Goal: Task Accomplishment & Management: Complete application form

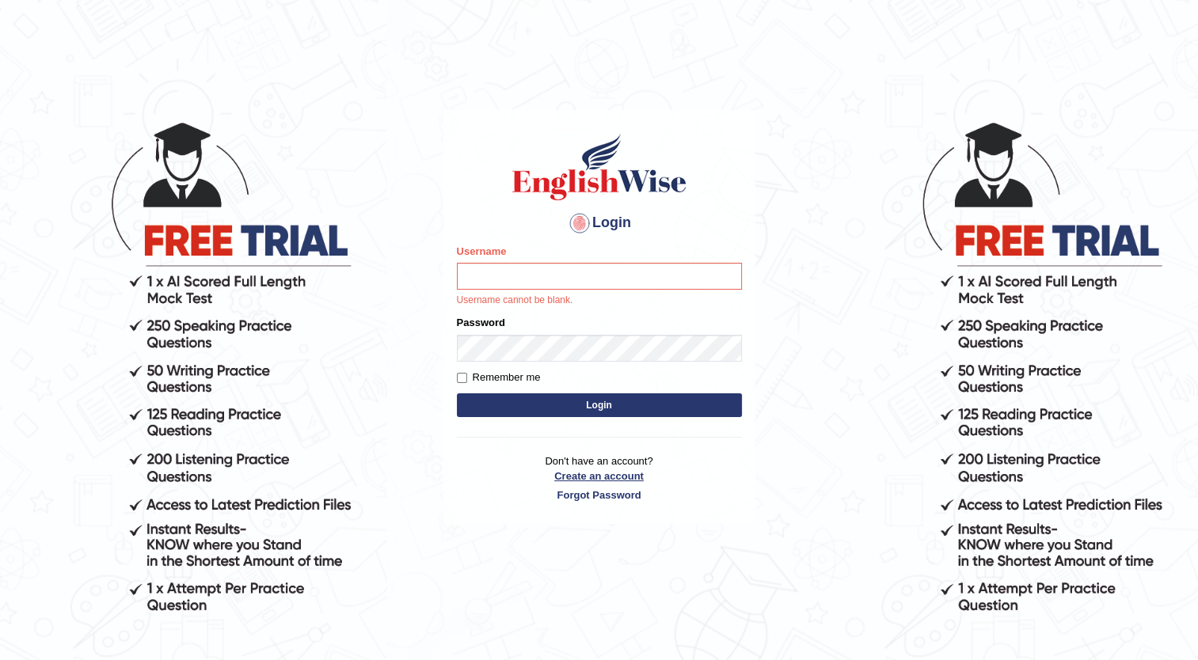
click at [605, 473] on link "Create an account" at bounding box center [599, 476] width 285 height 15
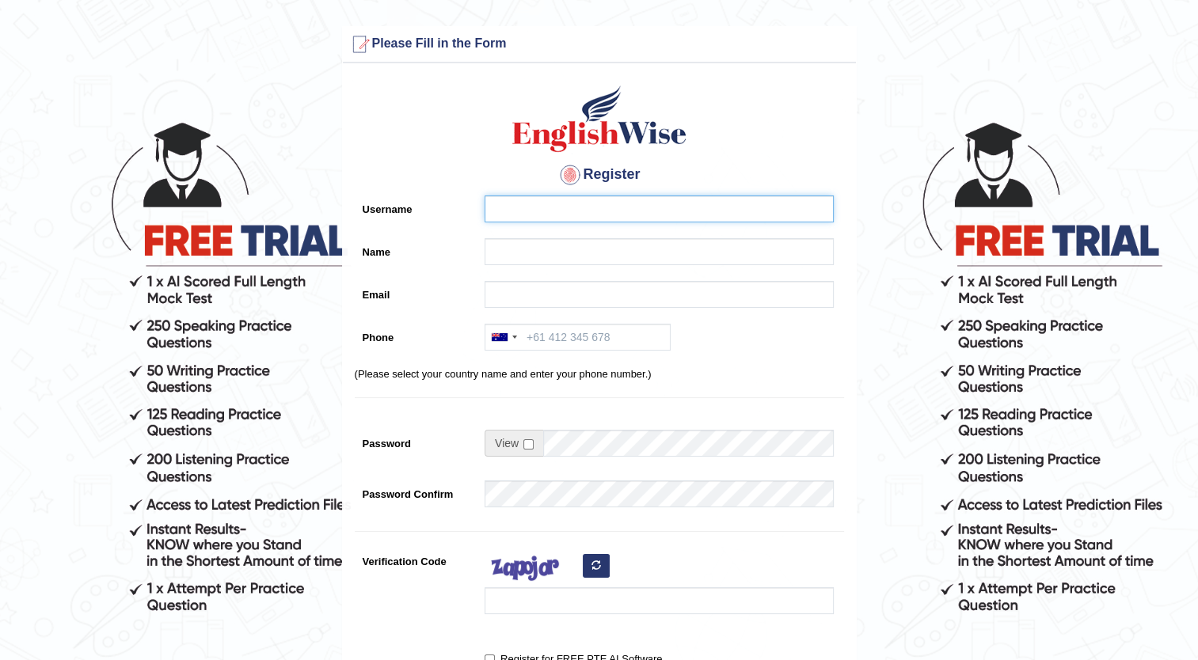
click at [537, 202] on input "Username" at bounding box center [658, 209] width 349 height 27
type input "[PERSON_NAME]"
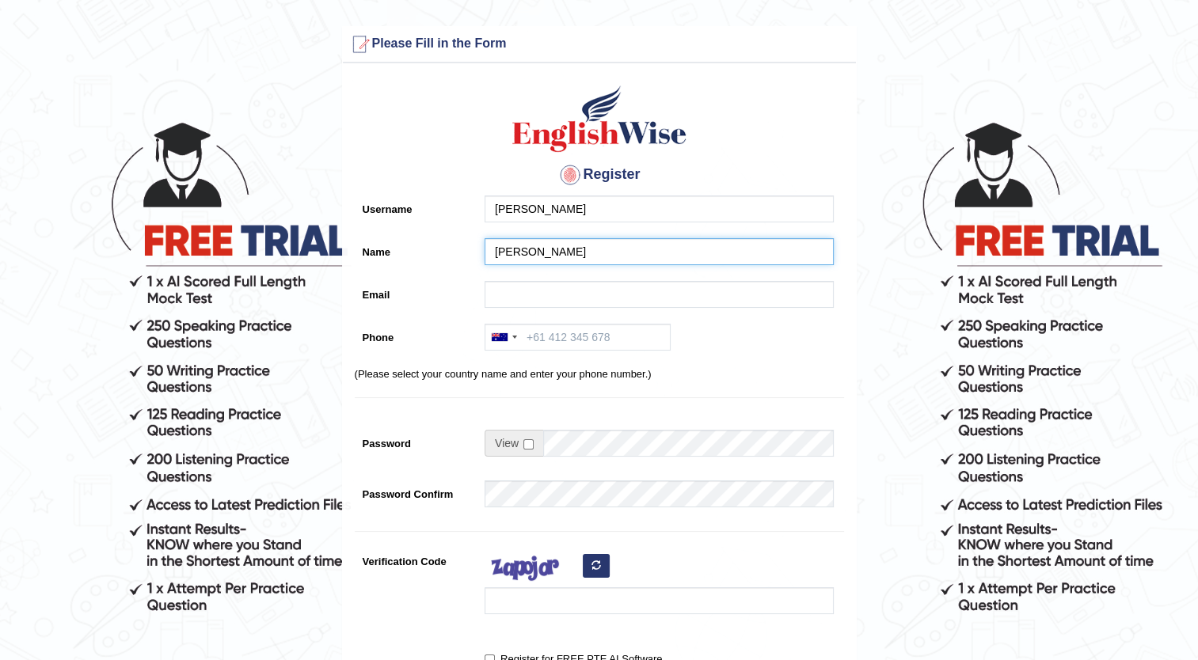
type input "psubahani@yahoo.com.ph"
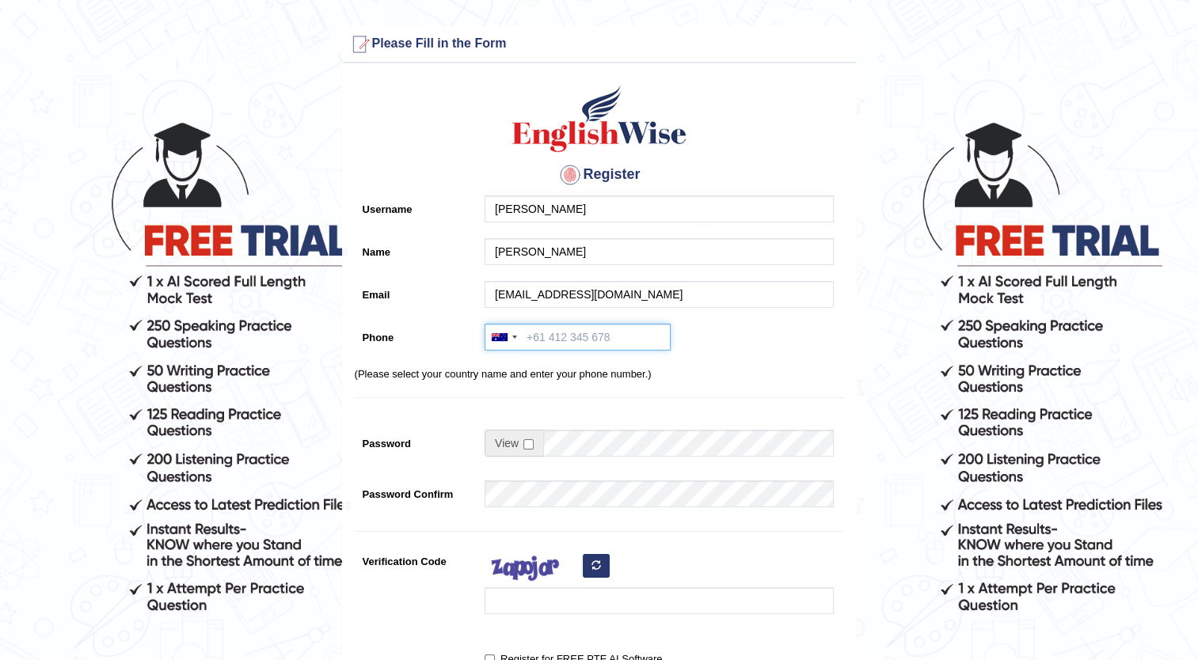
type input "+61476544880"
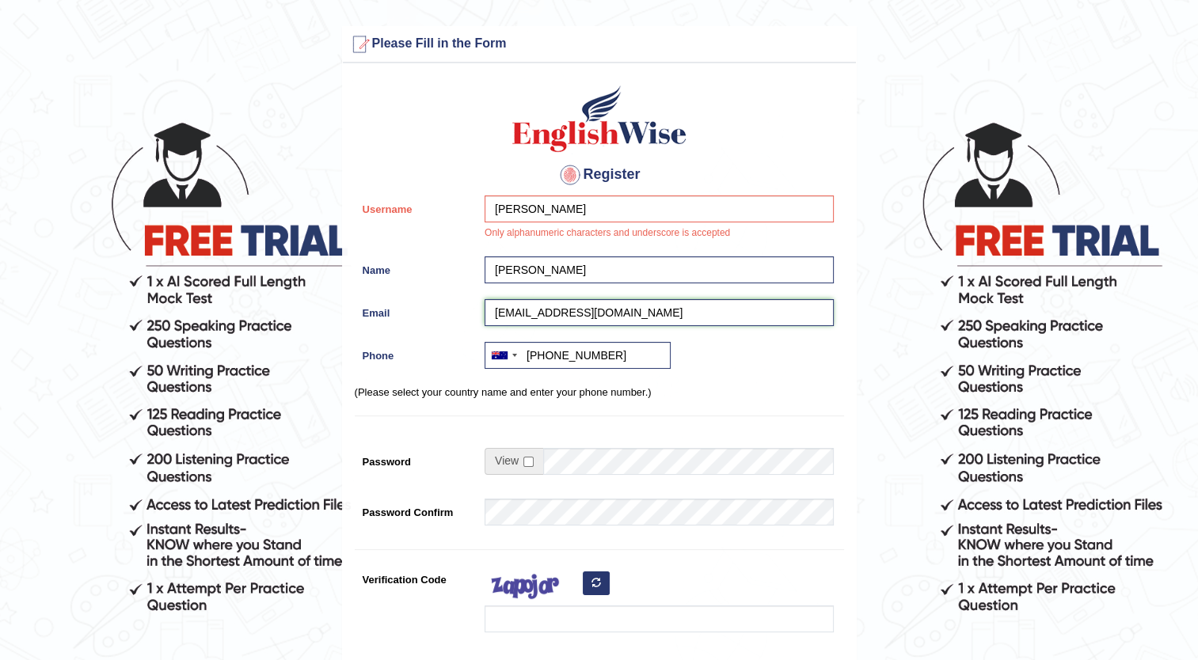
drag, startPoint x: 643, startPoint y: 311, endPoint x: 276, endPoint y: 305, distance: 366.5
click at [276, 305] on form "Please fix the following errors: Please Fill in the Form Register Username Jan …" at bounding box center [598, 454] width 1193 height 856
click at [579, 204] on input "[PERSON_NAME]" at bounding box center [658, 209] width 349 height 27
drag, startPoint x: 579, startPoint y: 204, endPoint x: 154, endPoint y: 211, distance: 425.9
click at [154, 211] on form "Please fix the following errors: Please Fill in the Form Register Username Jan …" at bounding box center [598, 454] width 1193 height 856
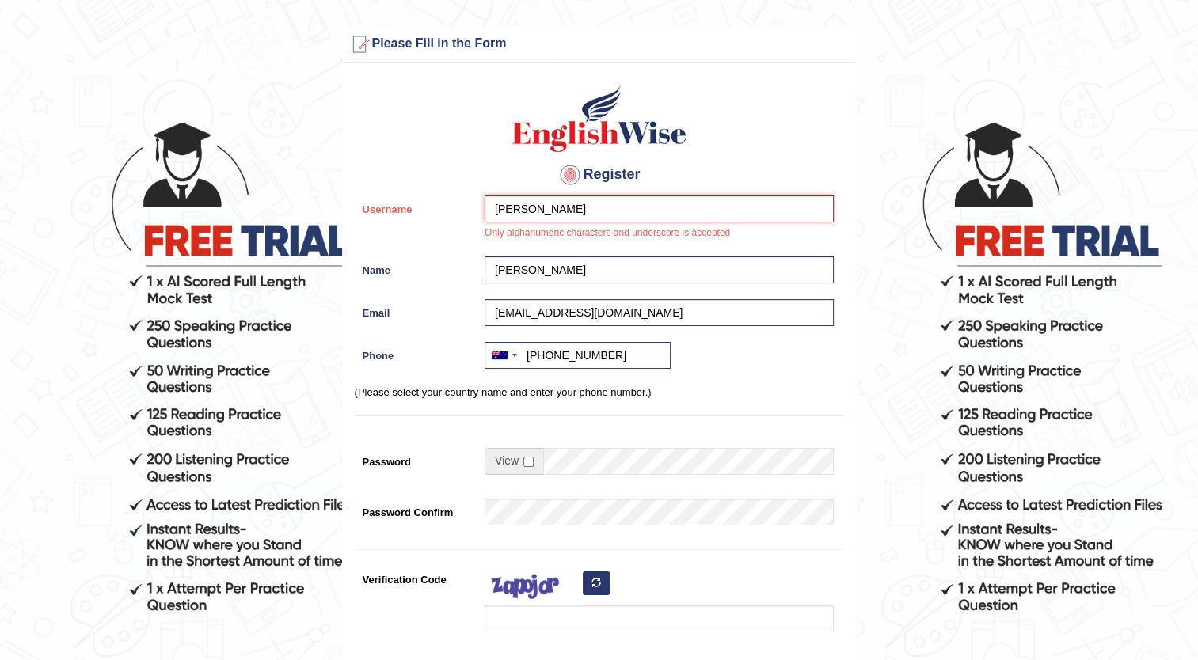
paste input "psubahani@yahoo.com.ph"
click at [743, 394] on p "(Please select your country name and enter your phone number.)" at bounding box center [599, 392] width 489 height 15
click at [635, 201] on input "psubahani@yahoo.com.ph" at bounding box center [658, 209] width 349 height 27
type input "p"
type input "McJan1979"
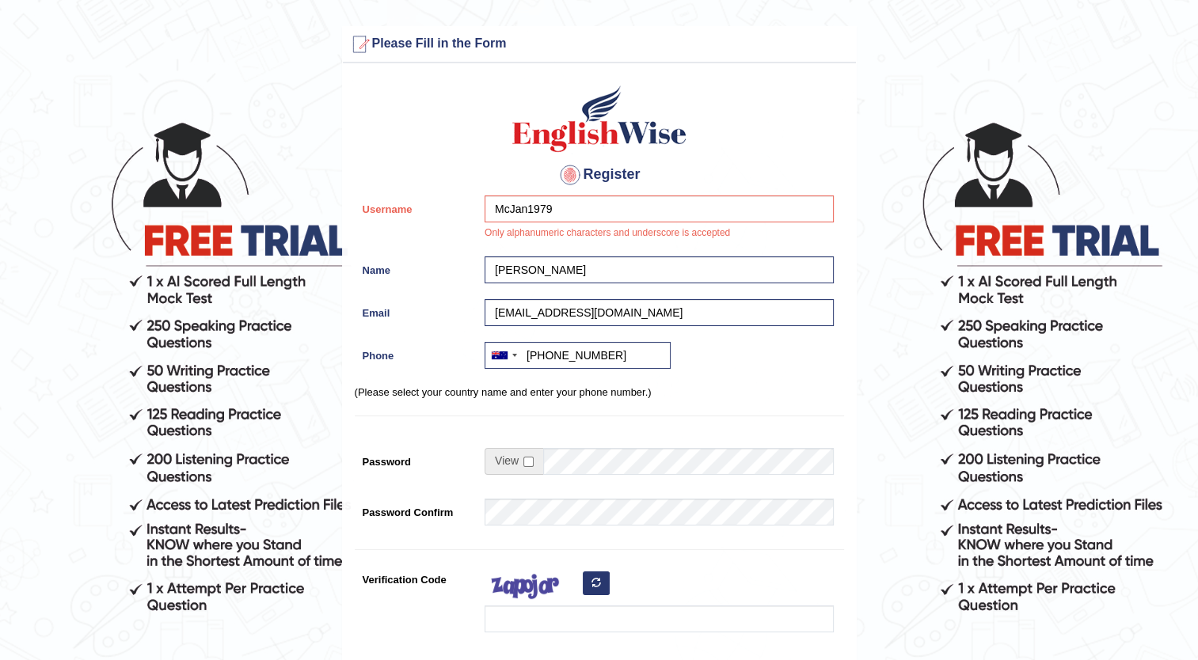
click at [851, 404] on div "Register Username McJan1979 Only alphanumeric characters and underscore is acce…" at bounding box center [599, 410] width 513 height 679
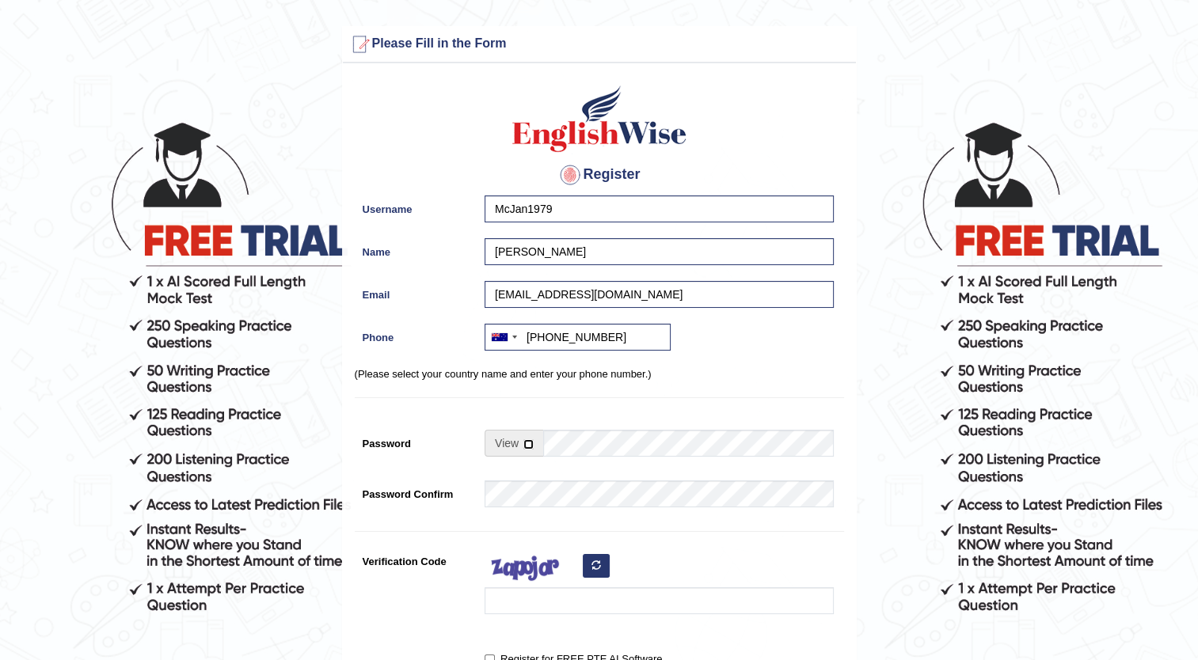
click at [529, 443] on input "checkbox" at bounding box center [528, 444] width 10 height 10
checkbox input "true"
click at [586, 433] on input "Password" at bounding box center [688, 443] width 291 height 27
type input "Janjaira79@"
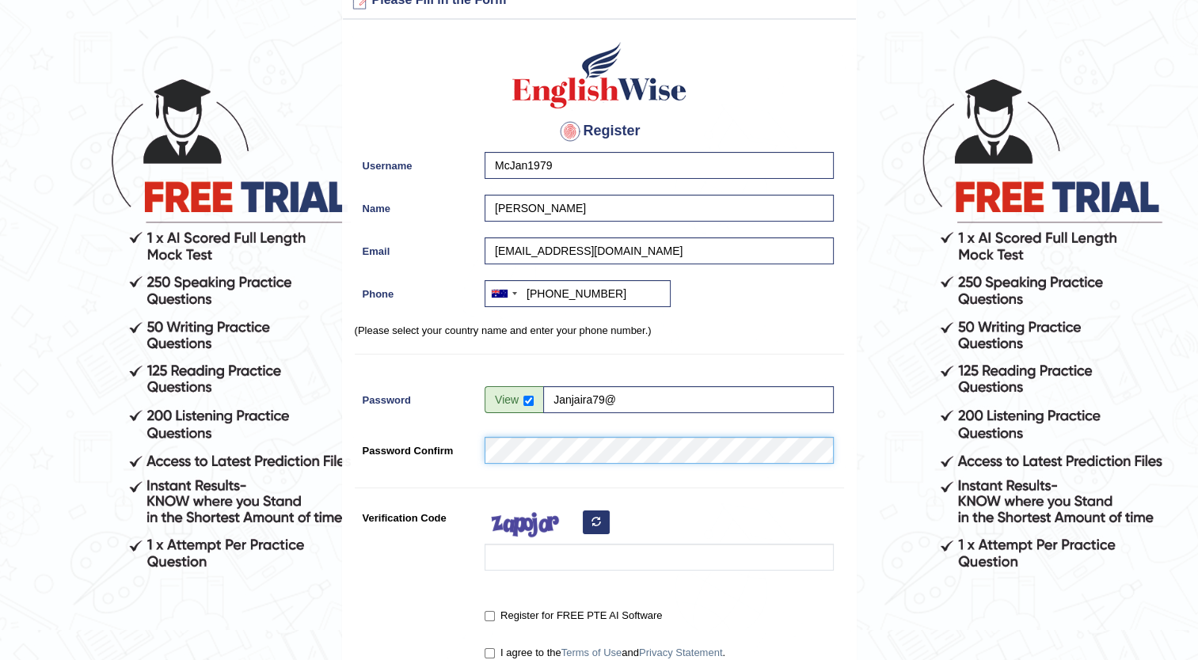
scroll to position [79, 0]
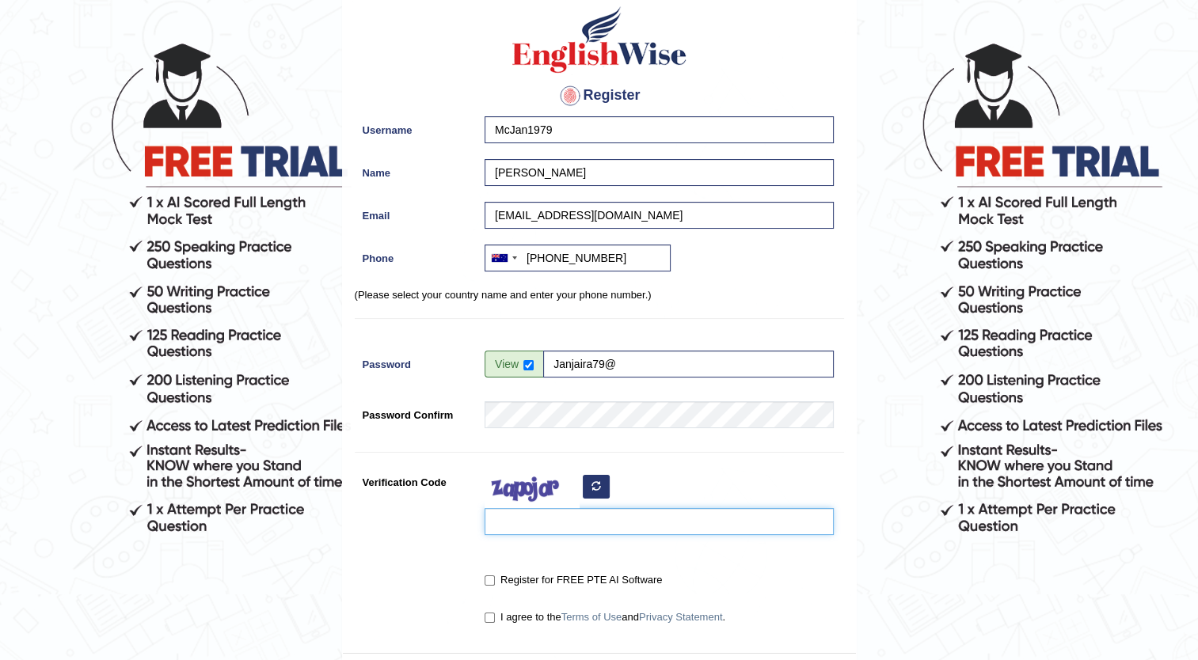
click at [535, 521] on input "Verification Code" at bounding box center [658, 521] width 349 height 27
type input "qohfjuf"
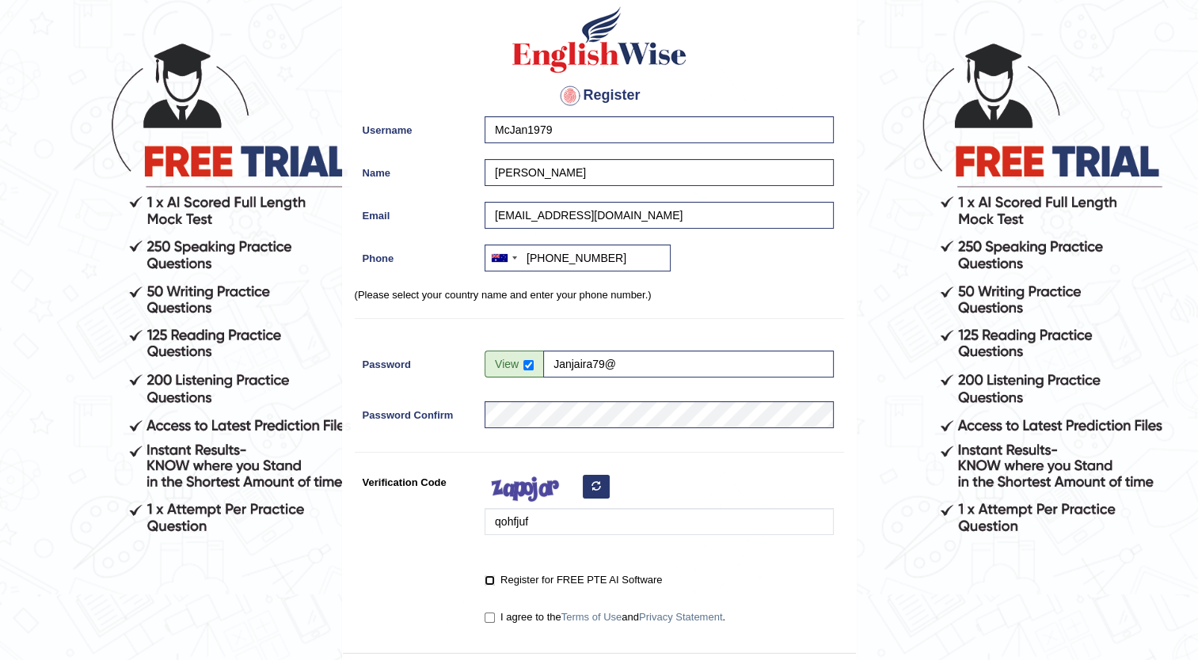
click at [486, 584] on input "Register for FREE PTE AI Software" at bounding box center [489, 580] width 10 height 10
checkbox input "true"
click at [492, 614] on input "I agree to the Terms of Use and Privacy Statement ." at bounding box center [489, 618] width 10 height 10
checkbox input "true"
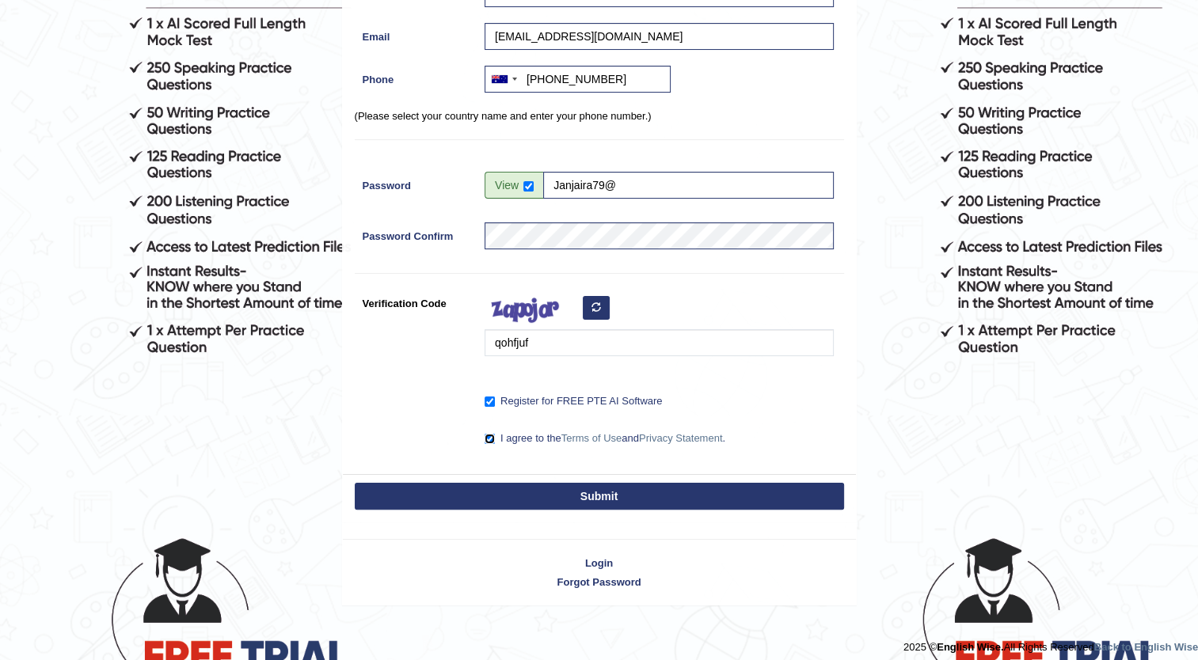
scroll to position [266, 0]
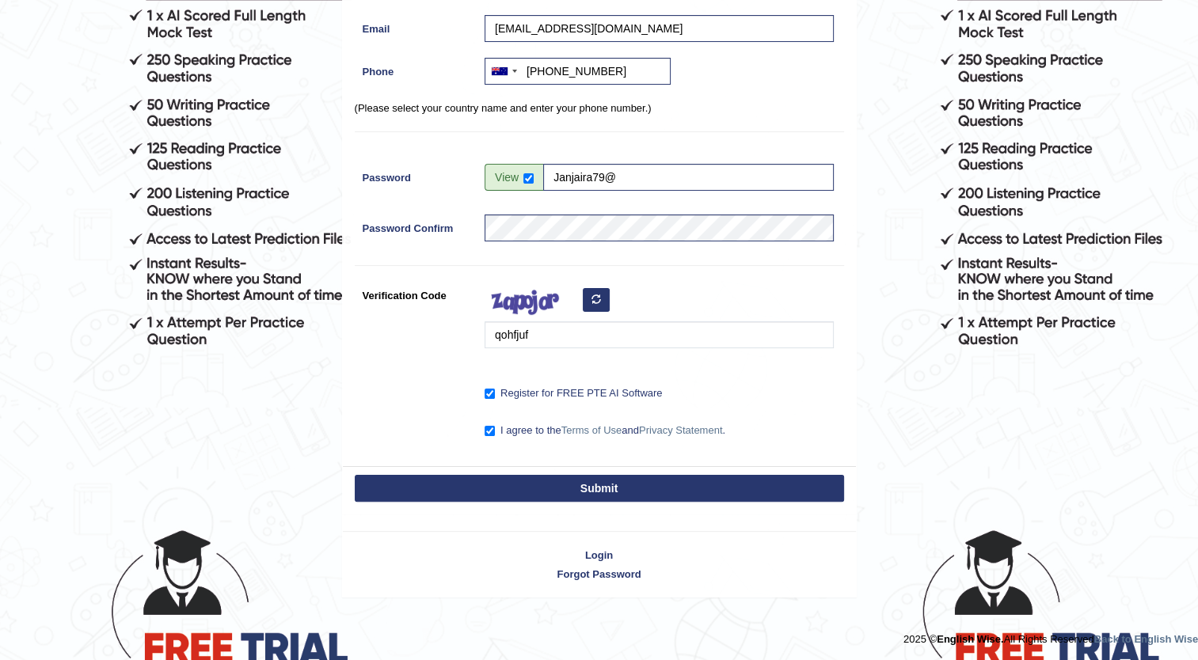
click at [598, 482] on button "Submit" at bounding box center [599, 488] width 489 height 27
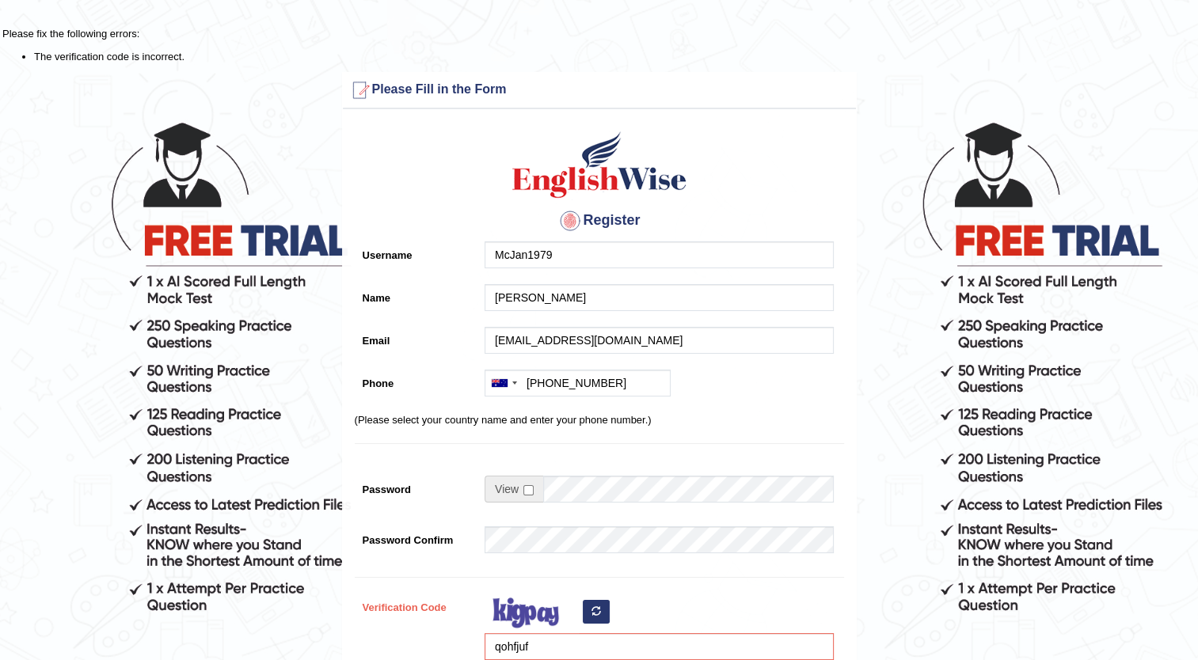
scroll to position [237, 0]
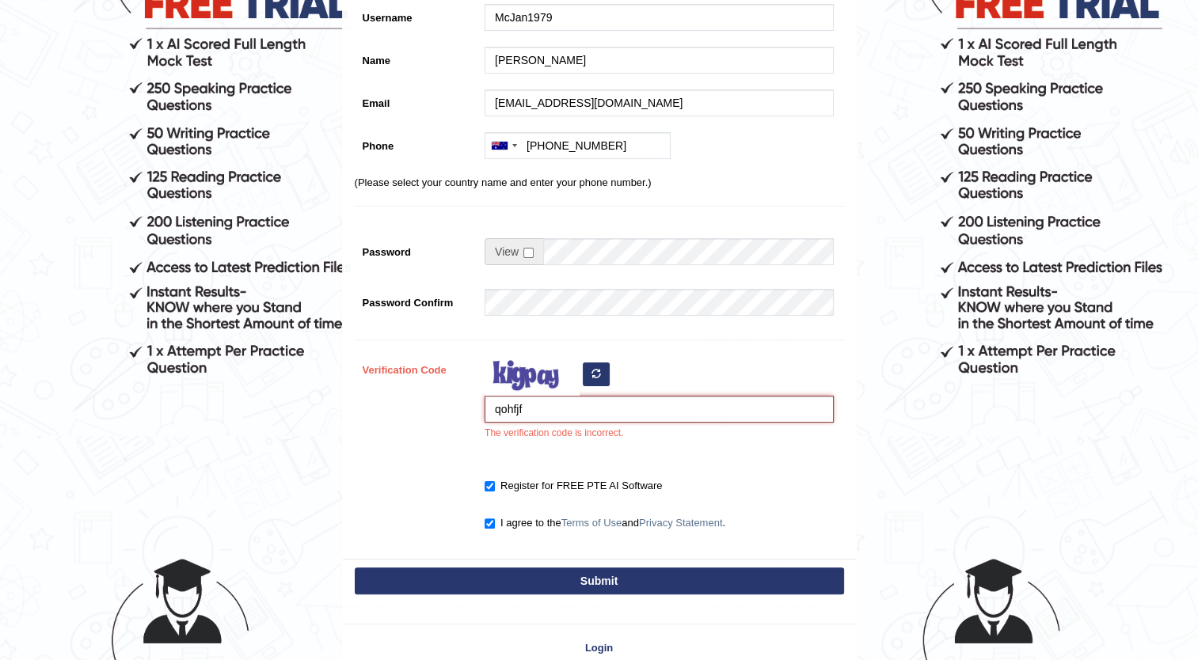
type input "qohfjf"
click at [604, 572] on button "Submit" at bounding box center [599, 581] width 489 height 27
type input "+61476544880"
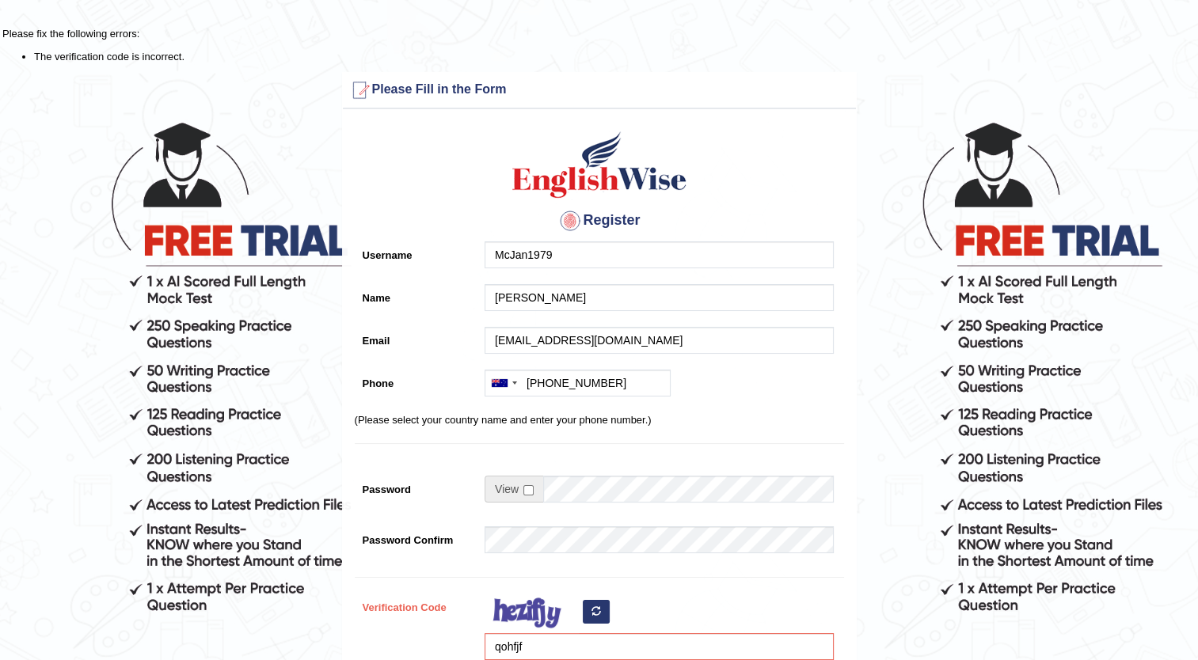
scroll to position [317, 0]
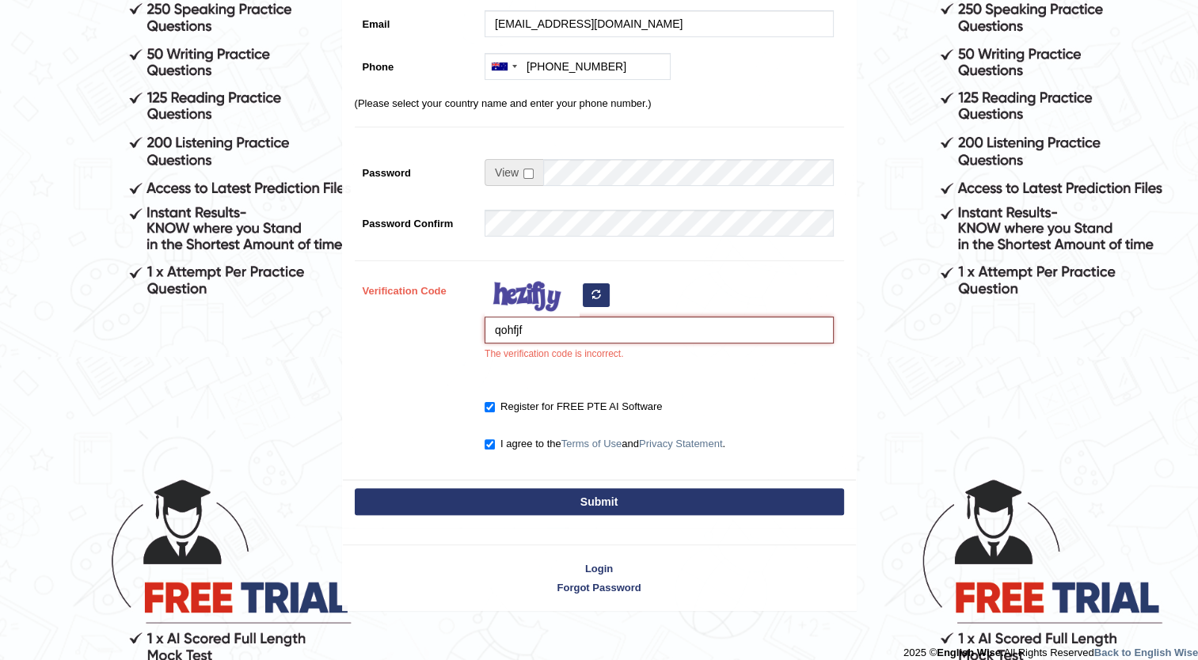
drag, startPoint x: 535, startPoint y: 325, endPoint x: 169, endPoint y: 324, distance: 366.5
click at [227, 325] on form "Please fix the following errors: The verification code is incorrect. Please Fil…" at bounding box center [598, 160] width 1193 height 902
type input "qohfjif"
click at [646, 491] on button "Submit" at bounding box center [599, 501] width 489 height 27
type input "+61476544880"
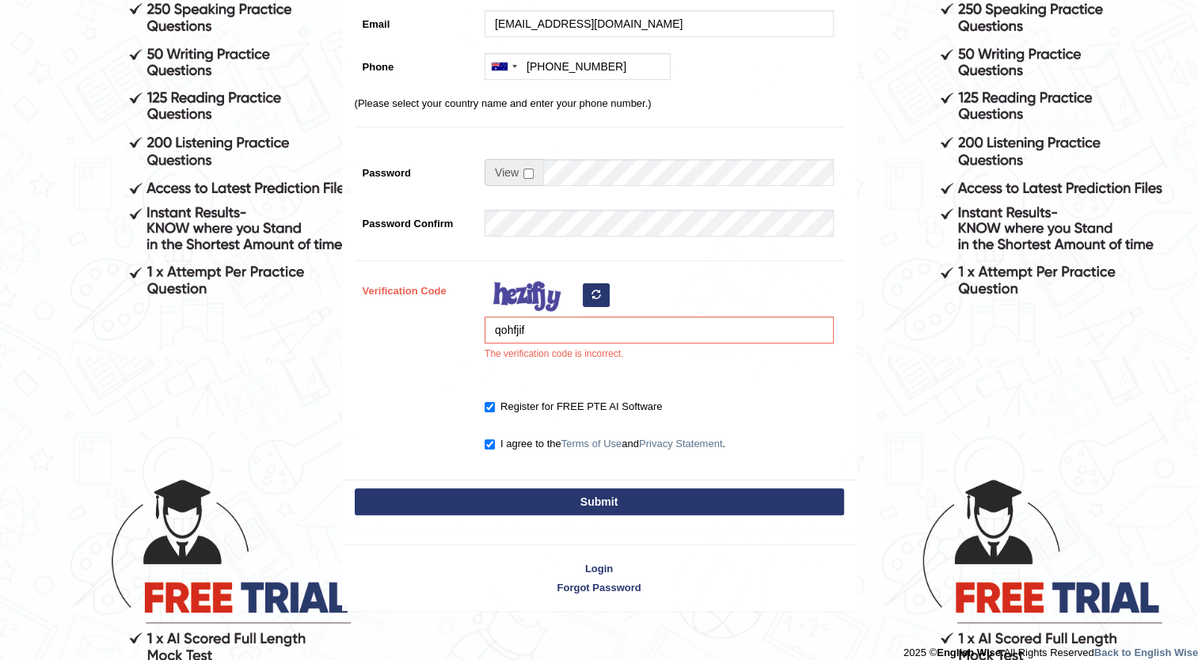
scroll to position [271, 0]
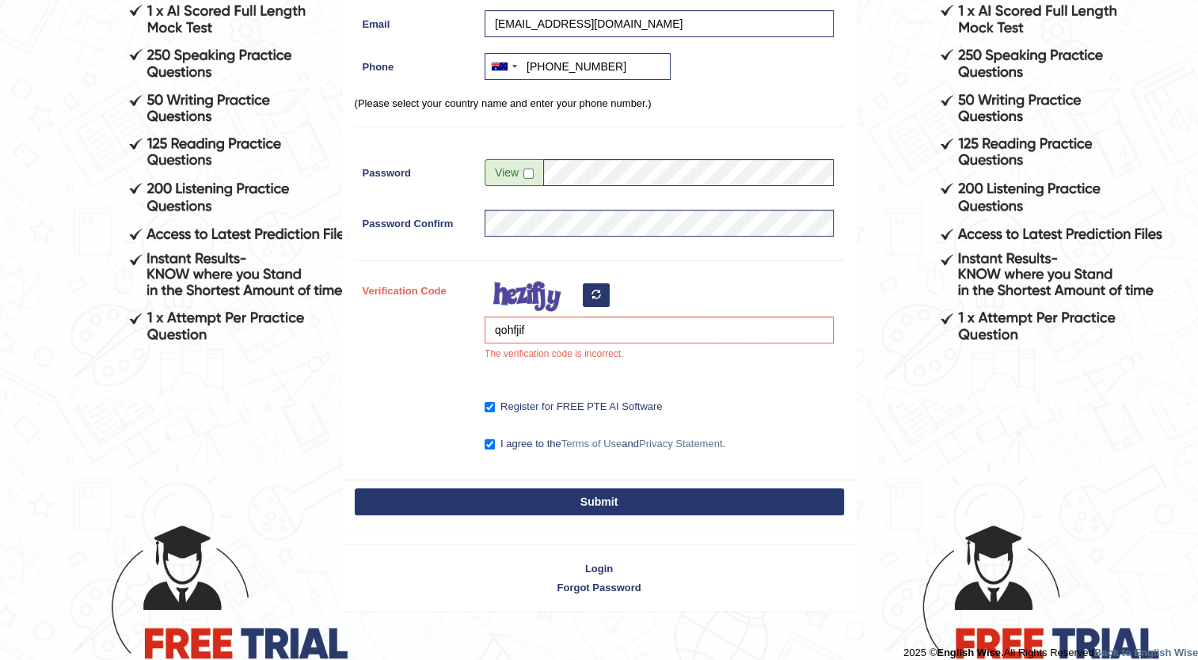
click at [601, 287] on button "button" at bounding box center [596, 295] width 27 height 24
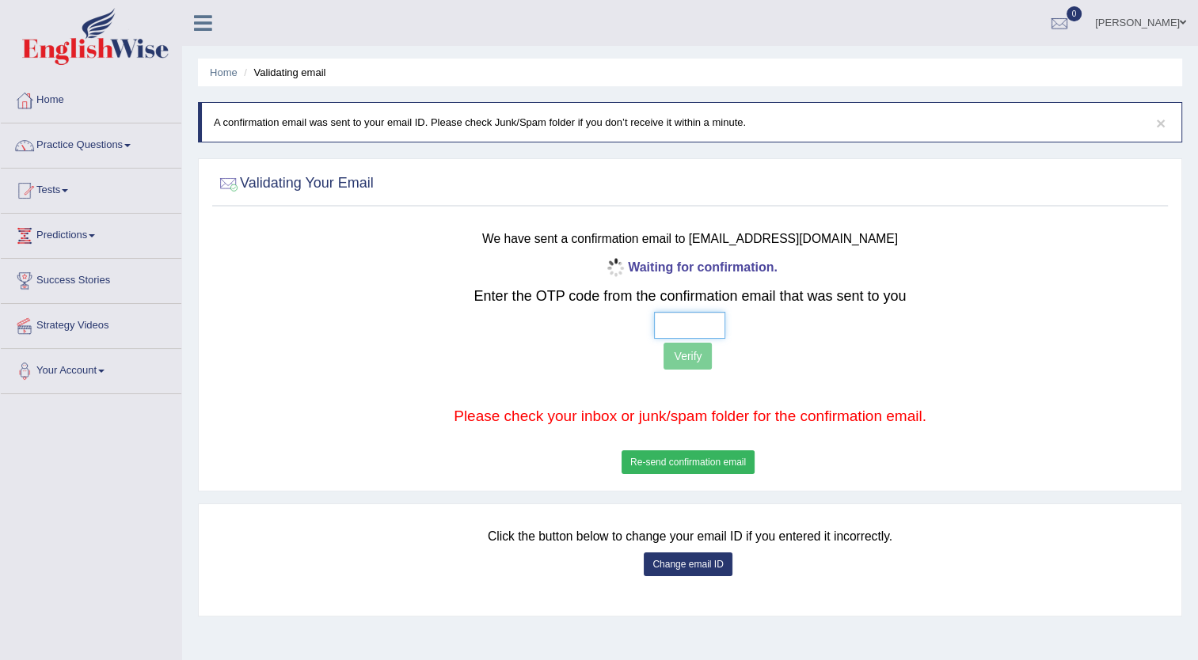
click at [695, 322] on input "text" at bounding box center [689, 325] width 71 height 27
type input "5 5 0 4"
click at [687, 352] on button "Verify" at bounding box center [687, 356] width 48 height 27
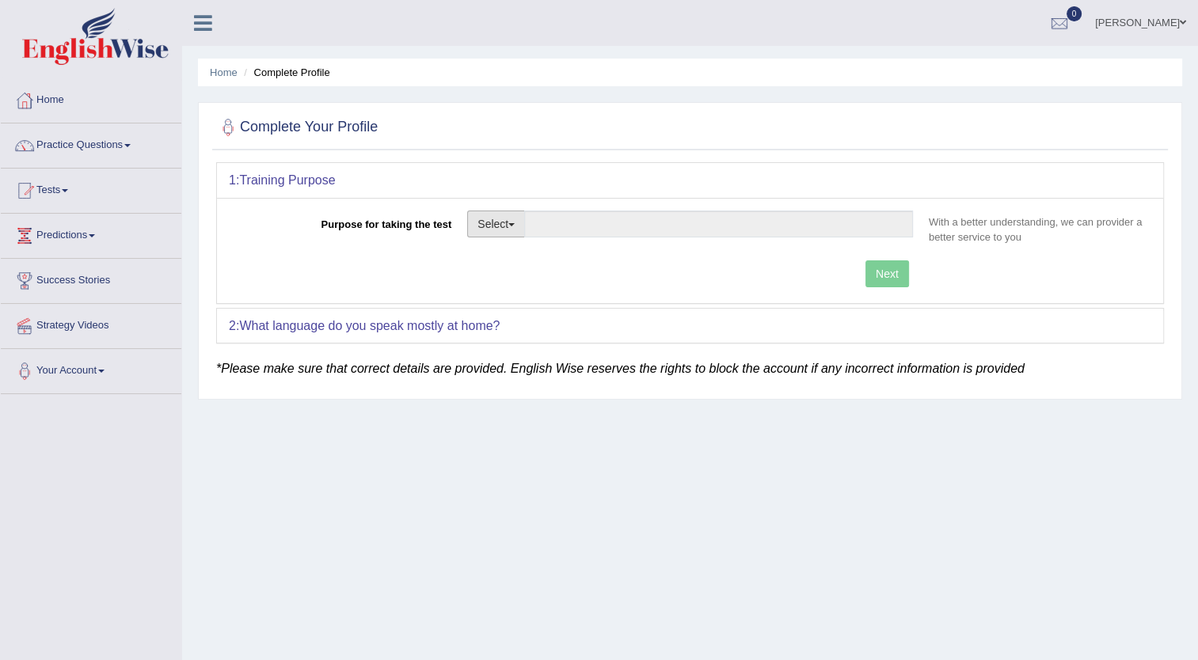
click at [504, 216] on button "Select" at bounding box center [496, 224] width 58 height 27
click at [494, 323] on link "Other" at bounding box center [538, 319] width 141 height 21
click at [809, 230] on input "Purpose for taking the test" at bounding box center [718, 224] width 389 height 27
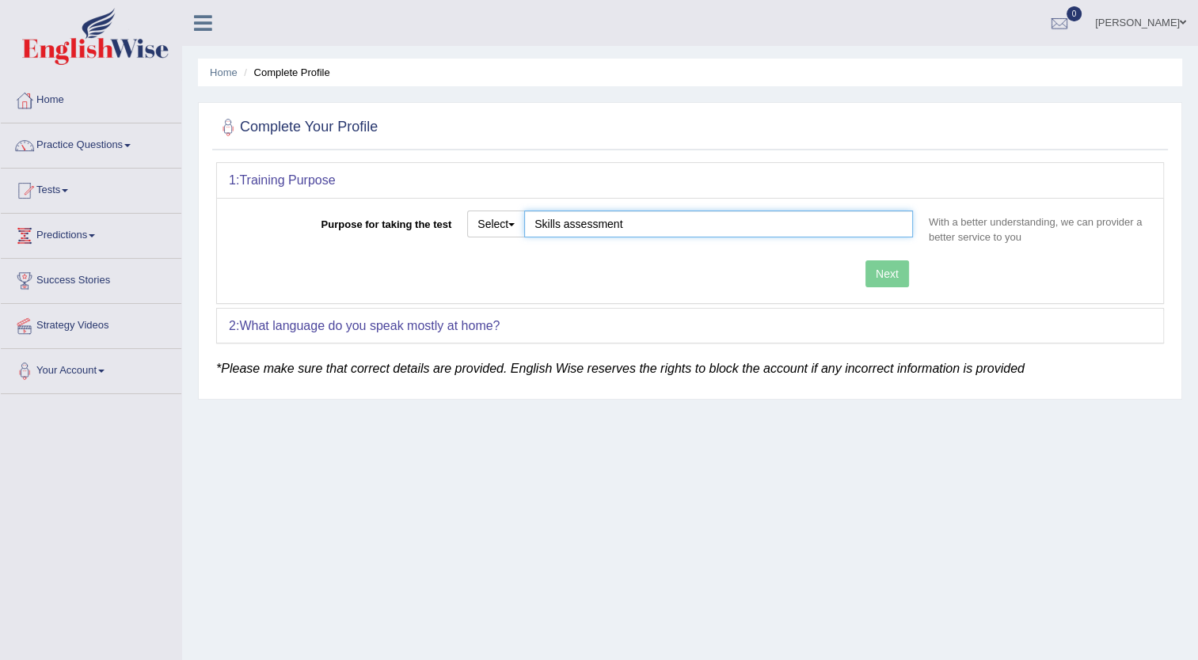
type input "Skills assessment"
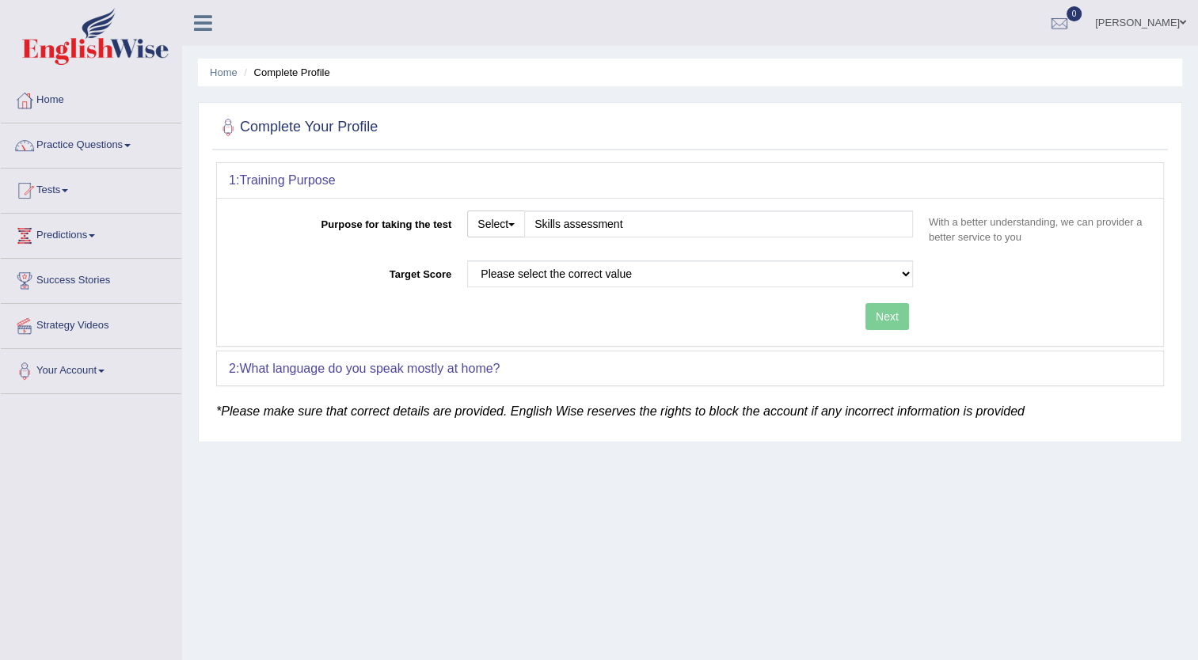
click at [900, 303] on div "Next" at bounding box center [575, 318] width 692 height 31
click at [643, 277] on select "Please select the correct value 50 (6 bands) 58 (6.5 bands) 65 (7 bands) 79 (8 …" at bounding box center [690, 273] width 446 height 27
select select "50"
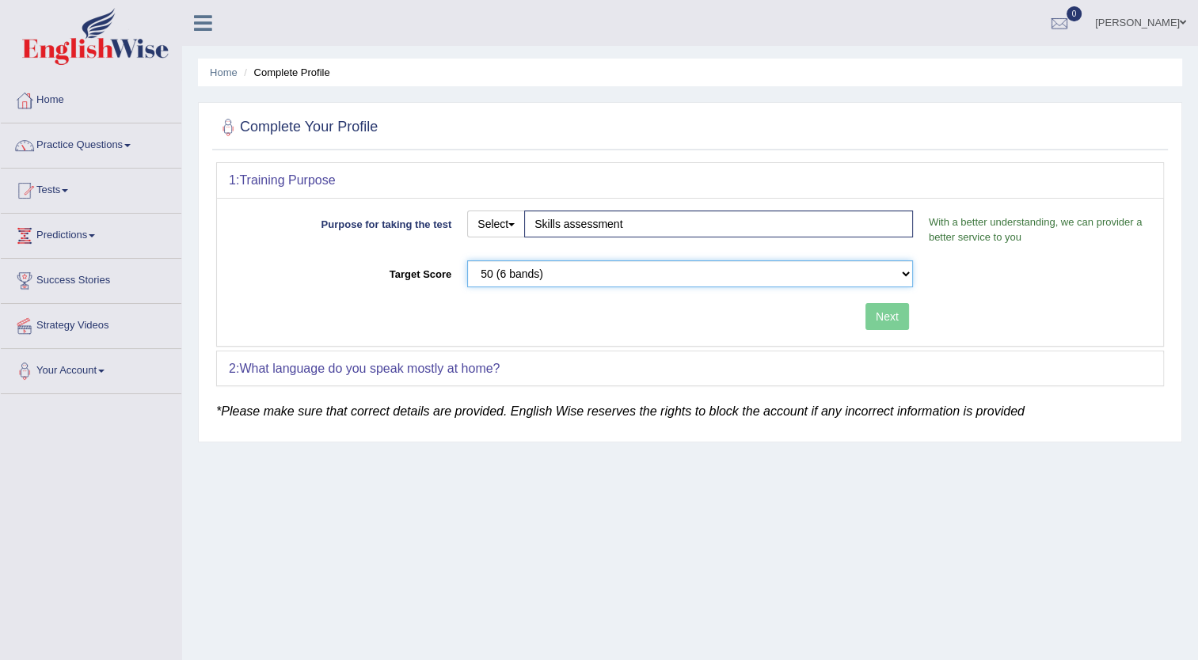
click at [467, 260] on select "Please select the correct value 50 (6 bands) 58 (6.5 bands) 65 (7 bands) 79 (8 …" at bounding box center [690, 273] width 446 height 27
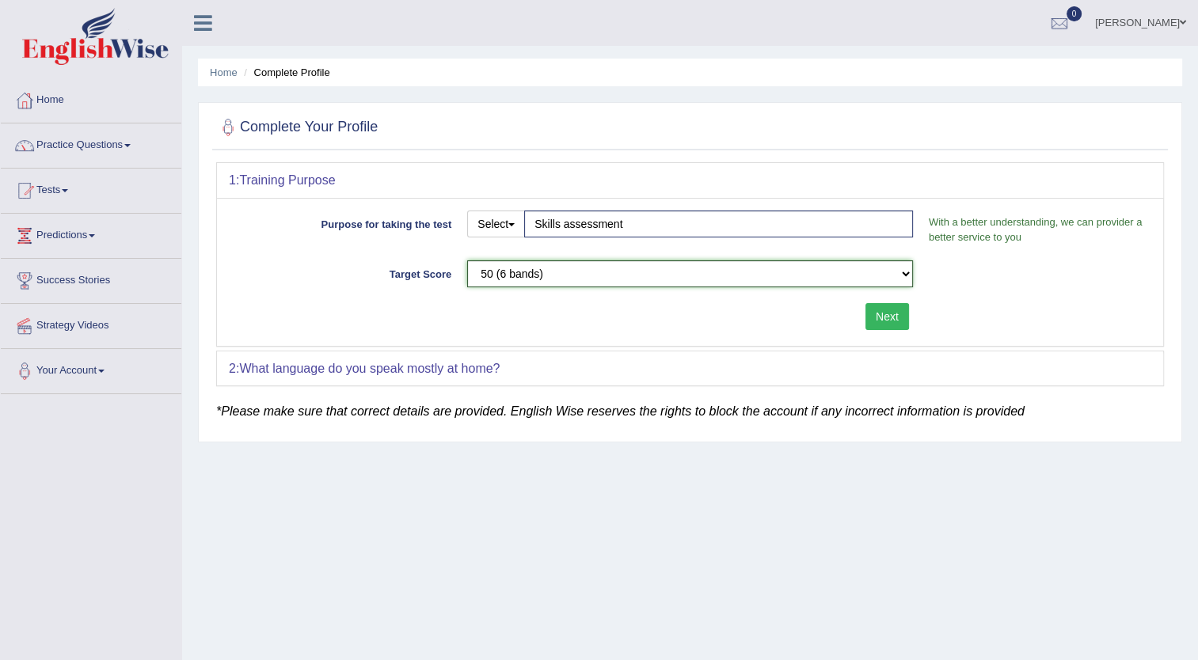
click at [731, 277] on select "Please select the correct value 50 (6 bands) 58 (6.5 bands) 65 (7 bands) 79 (8 …" at bounding box center [690, 273] width 446 height 27
click at [467, 260] on select "Please select the correct value 50 (6 bands) 58 (6.5 bands) 65 (7 bands) 79 (8 …" at bounding box center [690, 273] width 446 height 27
click at [821, 371] on div "2: What language do you speak mostly at home?" at bounding box center [690, 368] width 946 height 35
click at [772, 355] on div "2: What language do you speak mostly at home?" at bounding box center [690, 368] width 946 height 35
click at [769, 369] on div "2: What language do you speak mostly at home?" at bounding box center [690, 368] width 946 height 35
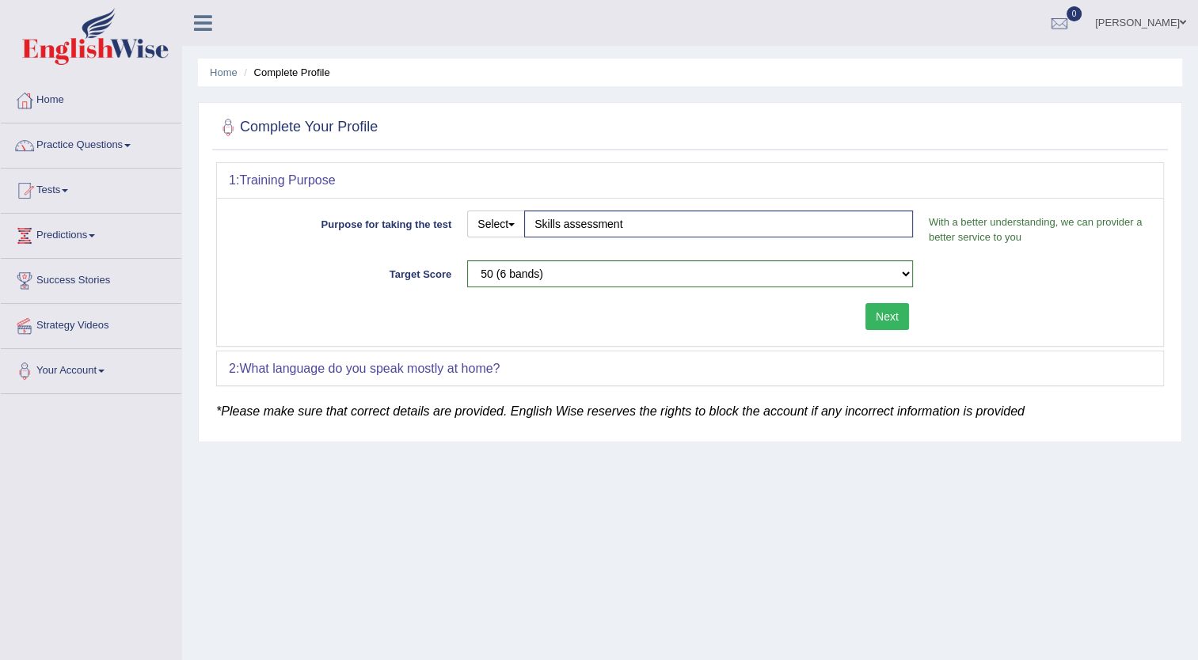
click at [898, 312] on button "Next" at bounding box center [887, 316] width 44 height 27
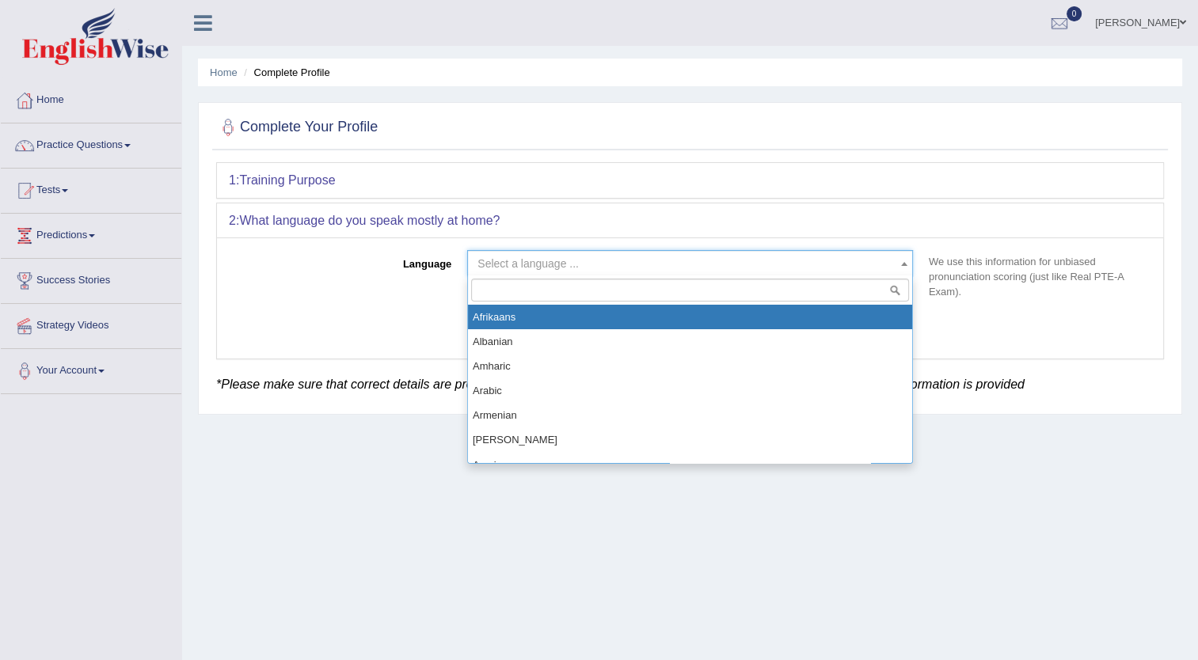
click at [902, 264] on b at bounding box center [904, 264] width 6 height 4
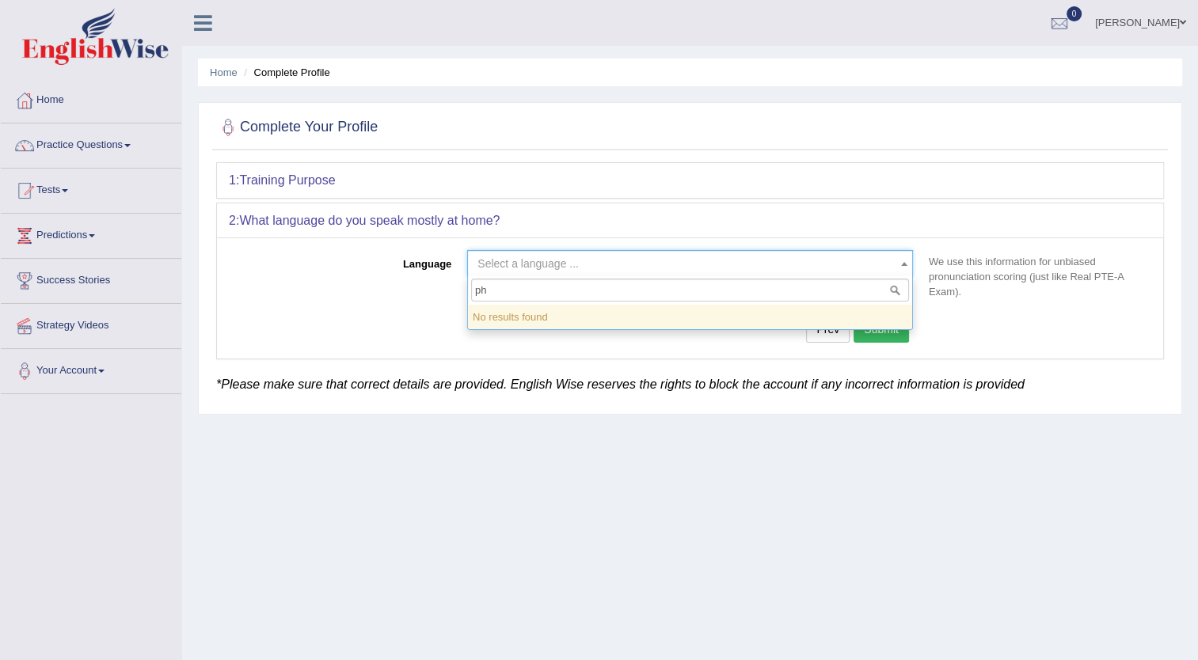
type input "p"
type input "f"
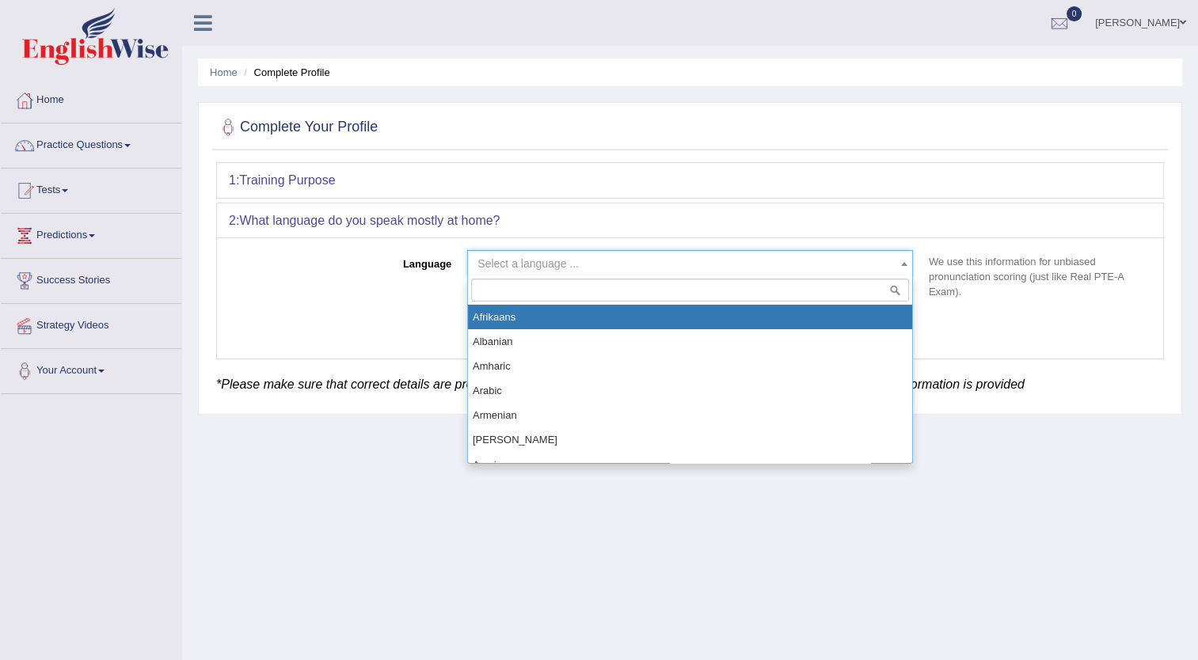
type input "p"
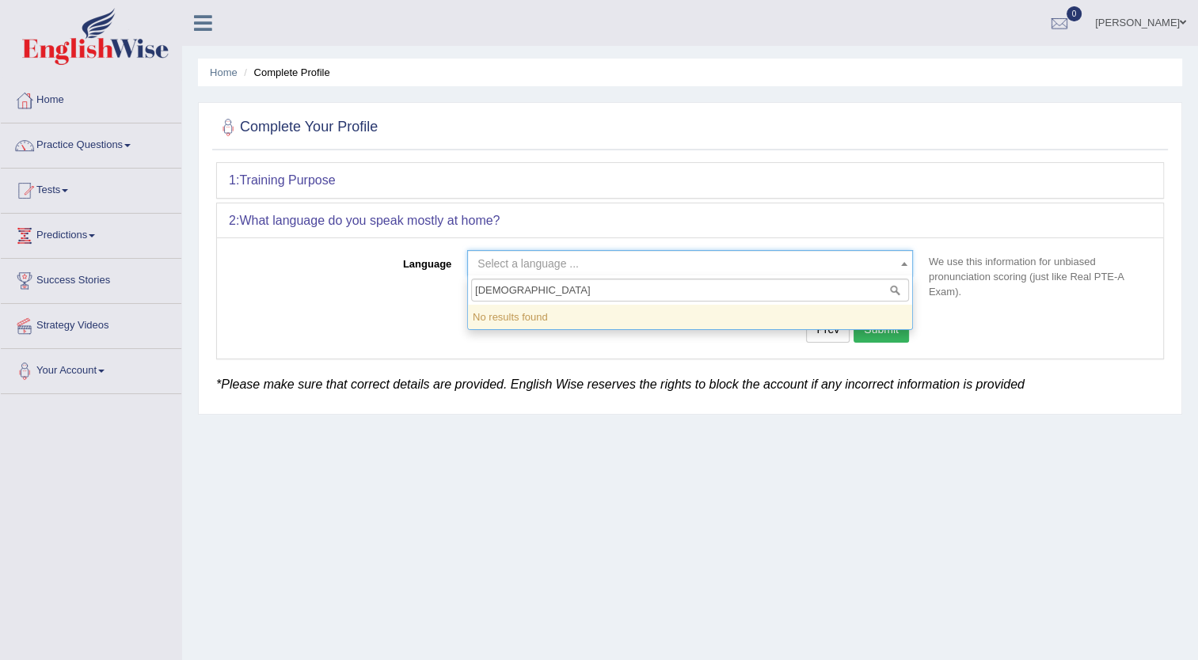
type input "filipino"
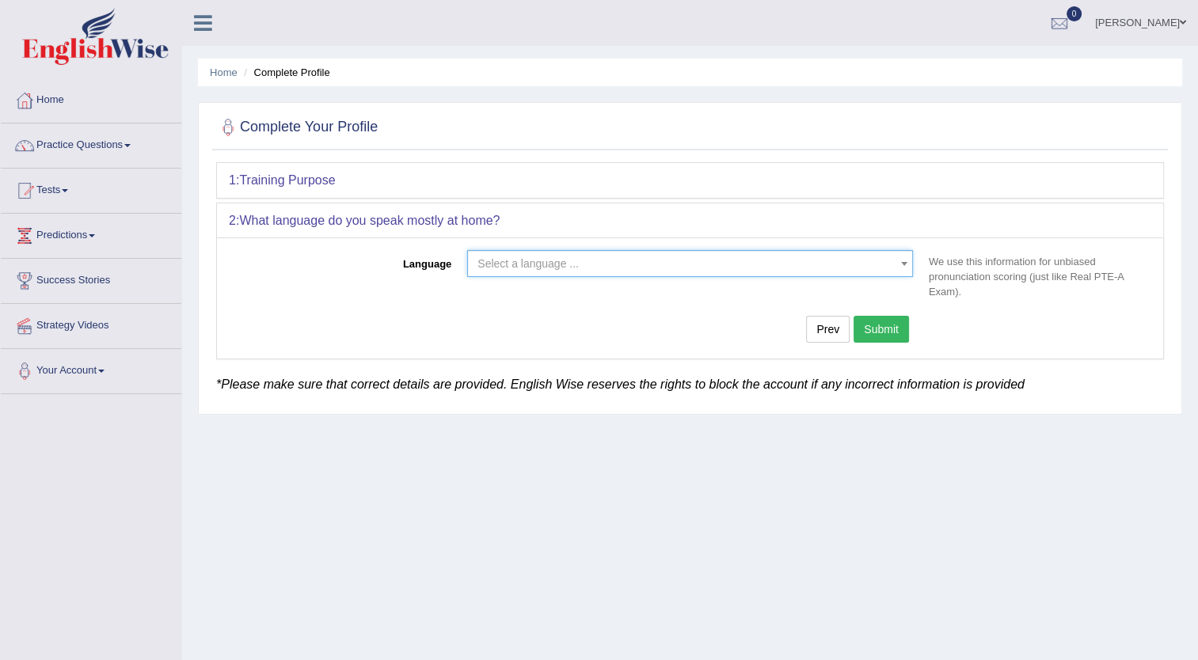
click at [902, 262] on b at bounding box center [904, 264] width 6 height 4
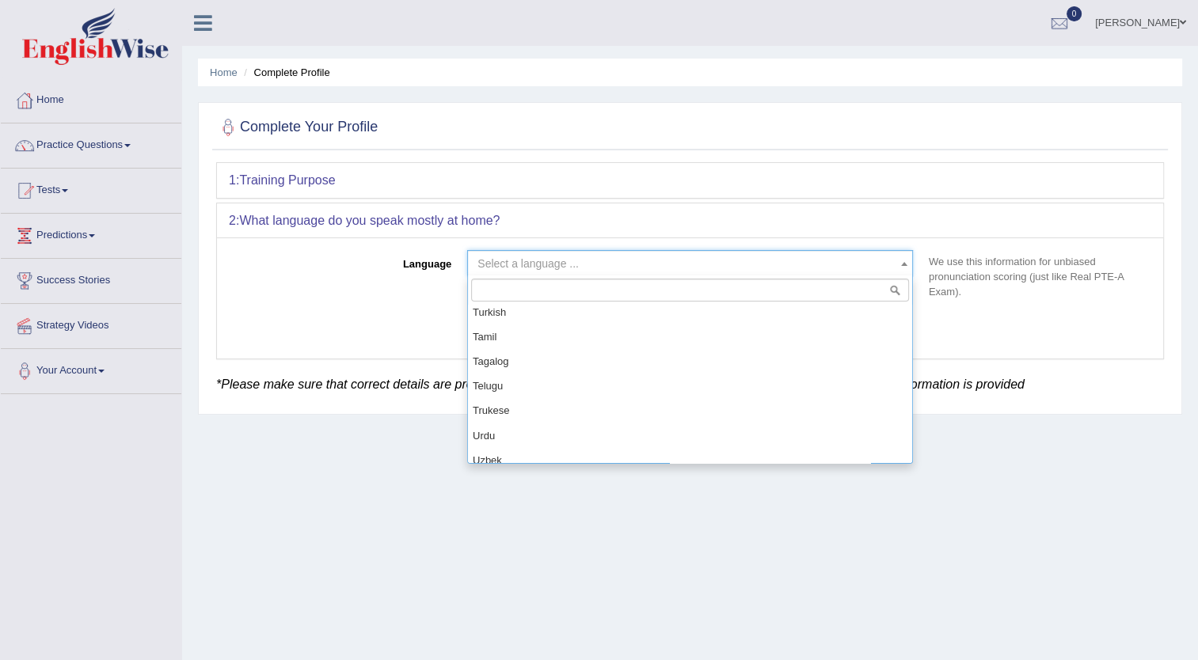
scroll to position [1172, 0]
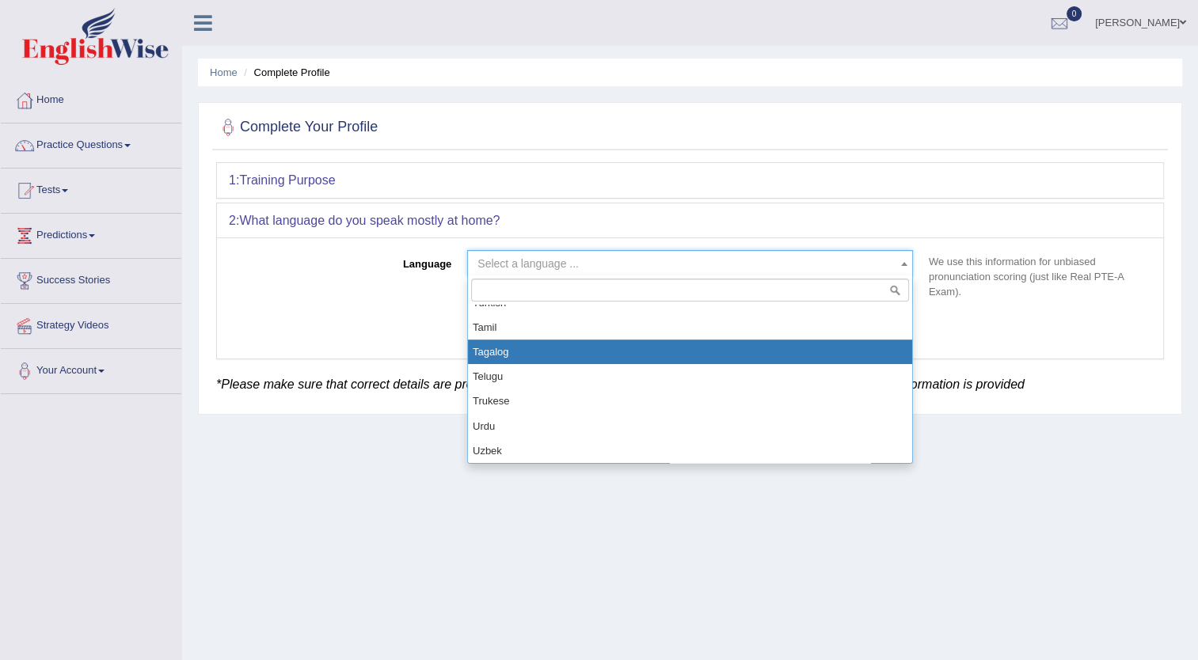
select select "Tagalog"
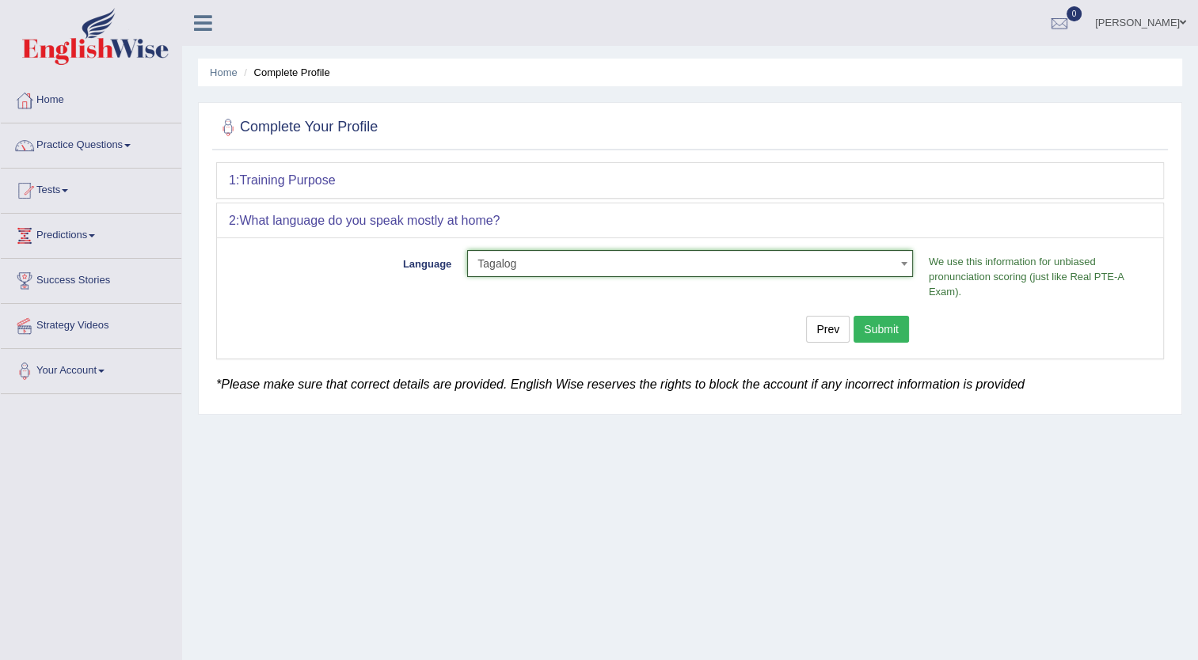
click at [889, 328] on button "Submit" at bounding box center [880, 329] width 55 height 27
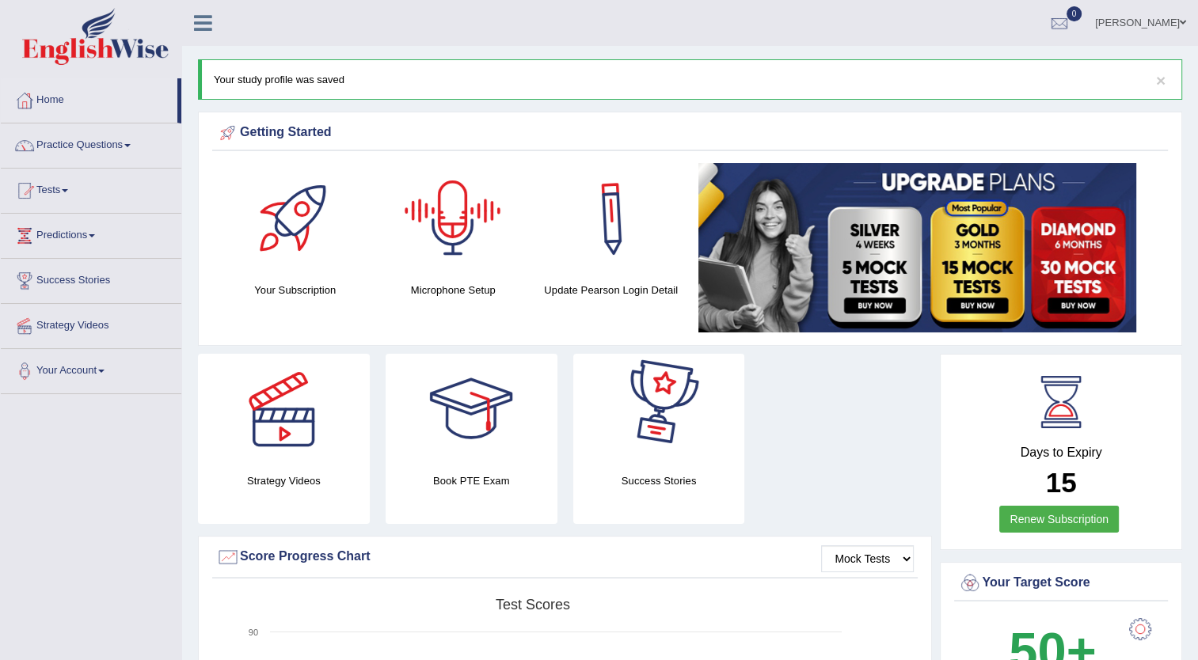
click at [454, 230] on div at bounding box center [452, 218] width 111 height 111
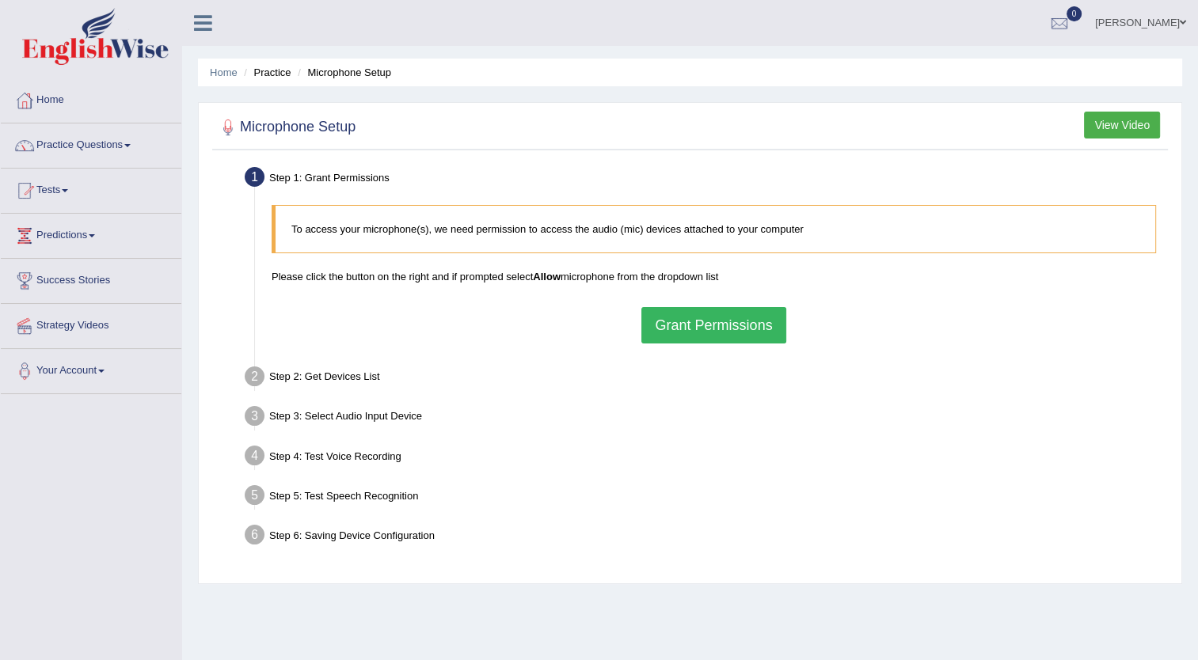
click at [720, 324] on button "Grant Permissions" at bounding box center [713, 325] width 144 height 36
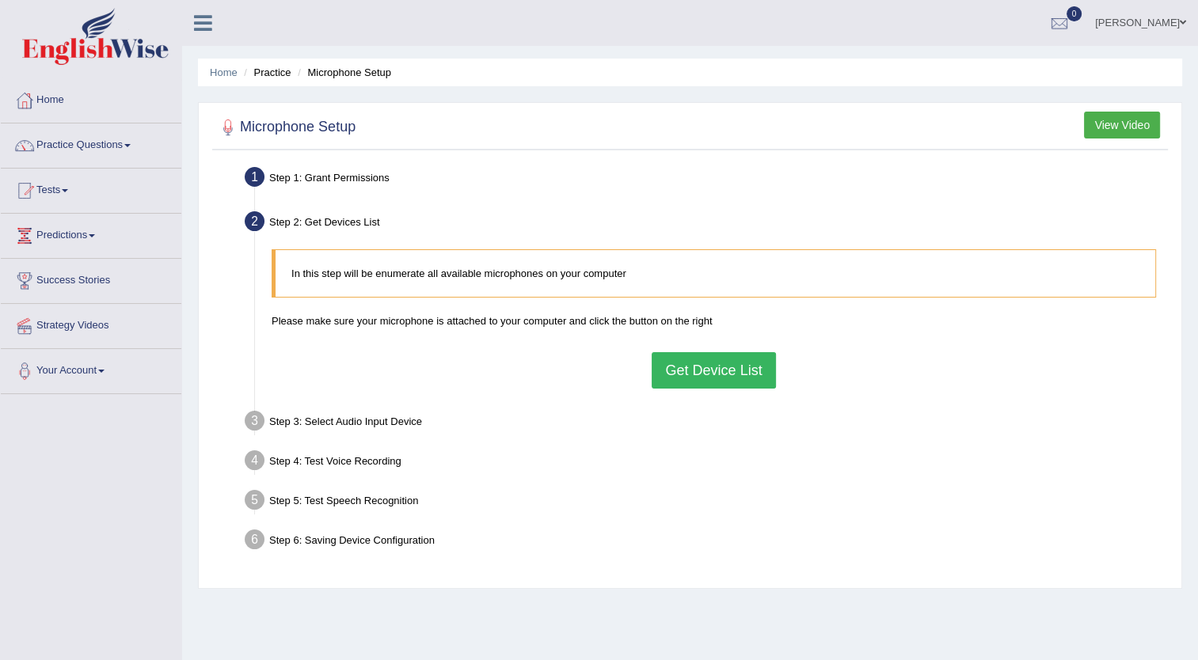
click at [705, 370] on button "Get Device List" at bounding box center [712, 370] width 123 height 36
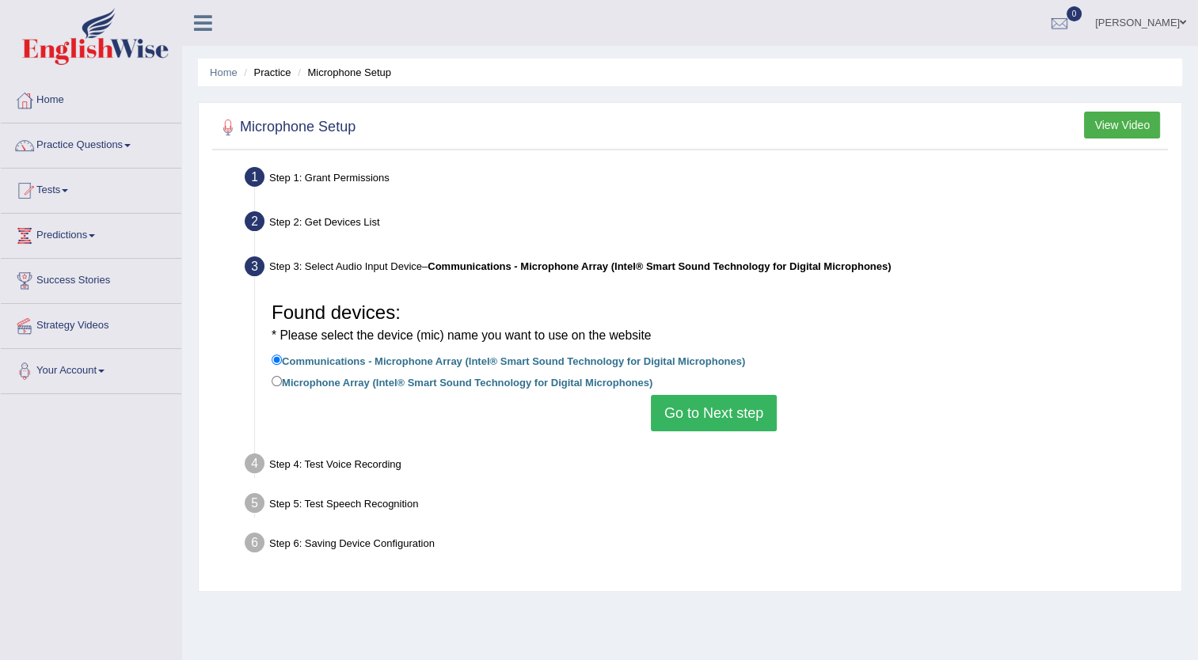
click at [727, 423] on button "Go to Next step" at bounding box center [714, 413] width 126 height 36
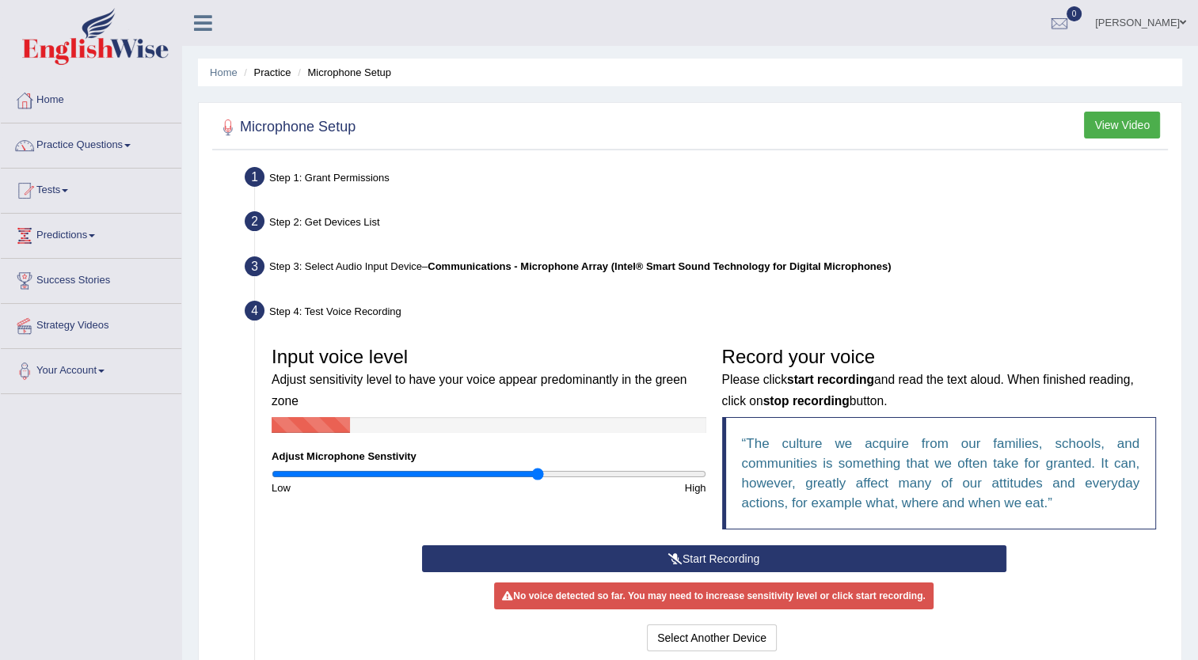
click at [538, 477] on input "range" at bounding box center [489, 474] width 435 height 13
click at [680, 473] on input "range" at bounding box center [489, 474] width 435 height 13
click at [697, 474] on input "range" at bounding box center [489, 474] width 435 height 13
click at [700, 473] on input "range" at bounding box center [489, 474] width 435 height 13
drag, startPoint x: 704, startPoint y: 473, endPoint x: 829, endPoint y: 508, distance: 129.8
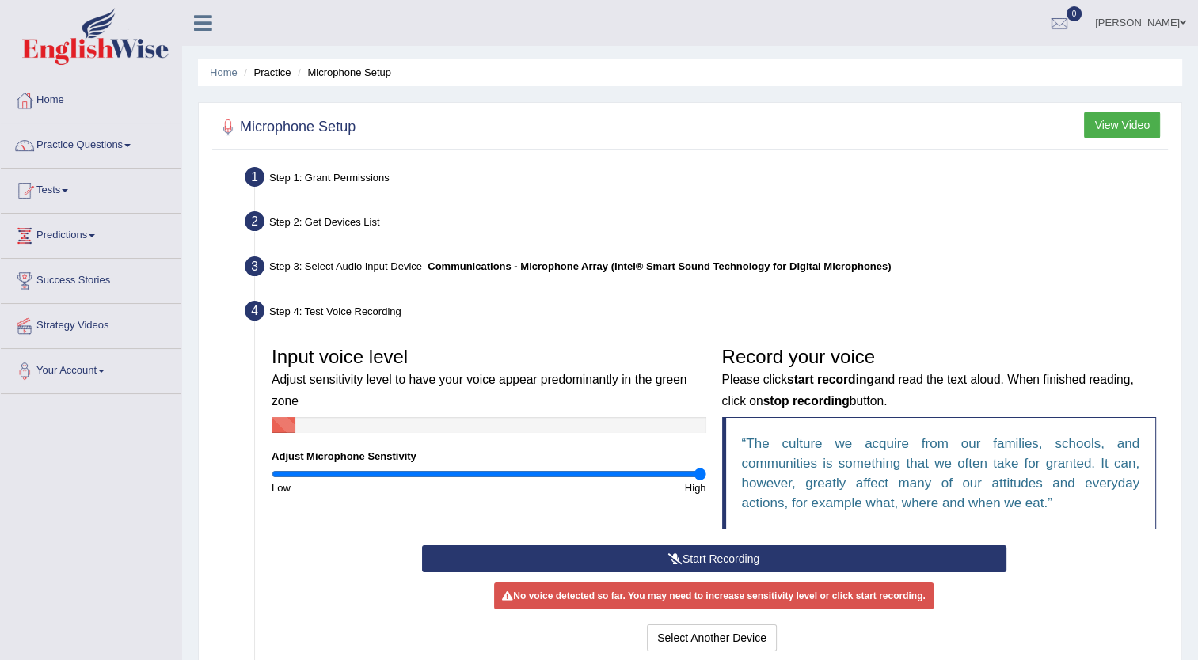
click at [706, 477] on input "range" at bounding box center [489, 474] width 435 height 13
click at [704, 557] on button "Start Recording" at bounding box center [714, 558] width 584 height 27
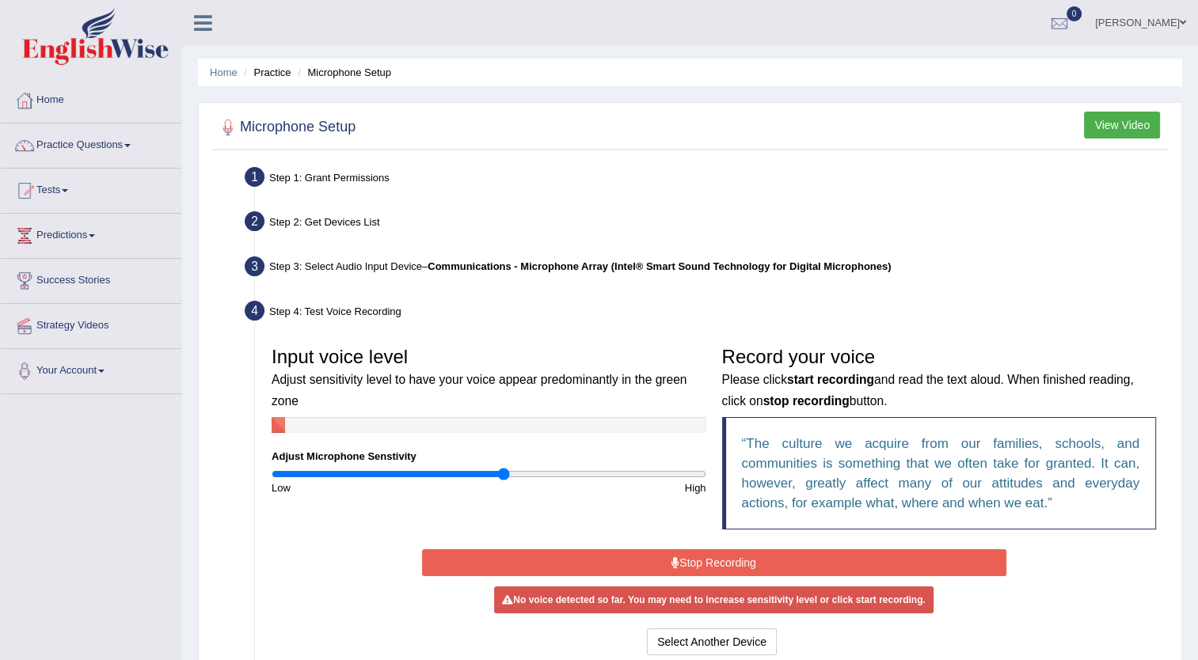
drag, startPoint x: 694, startPoint y: 470, endPoint x: 503, endPoint y: 465, distance: 191.6
click at [503, 468] on input "range" at bounding box center [489, 474] width 435 height 13
drag, startPoint x: 505, startPoint y: 476, endPoint x: 476, endPoint y: 481, distance: 29.8
type input "0.96"
click at [476, 480] on input "range" at bounding box center [489, 474] width 435 height 13
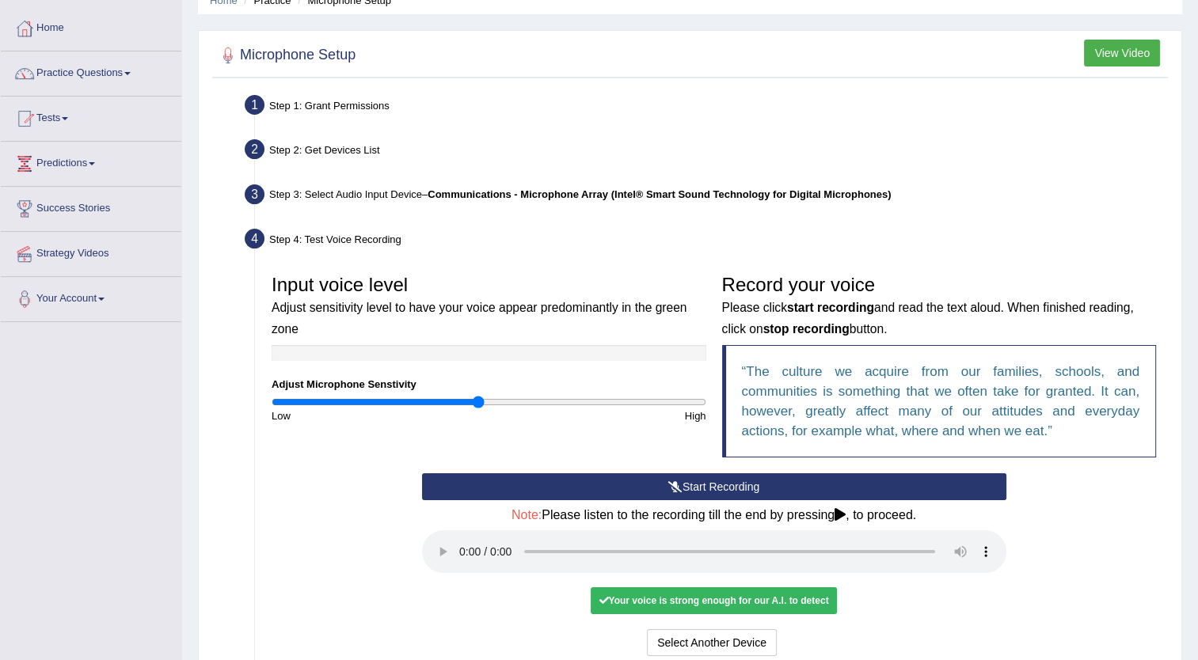
scroll to position [158, 0]
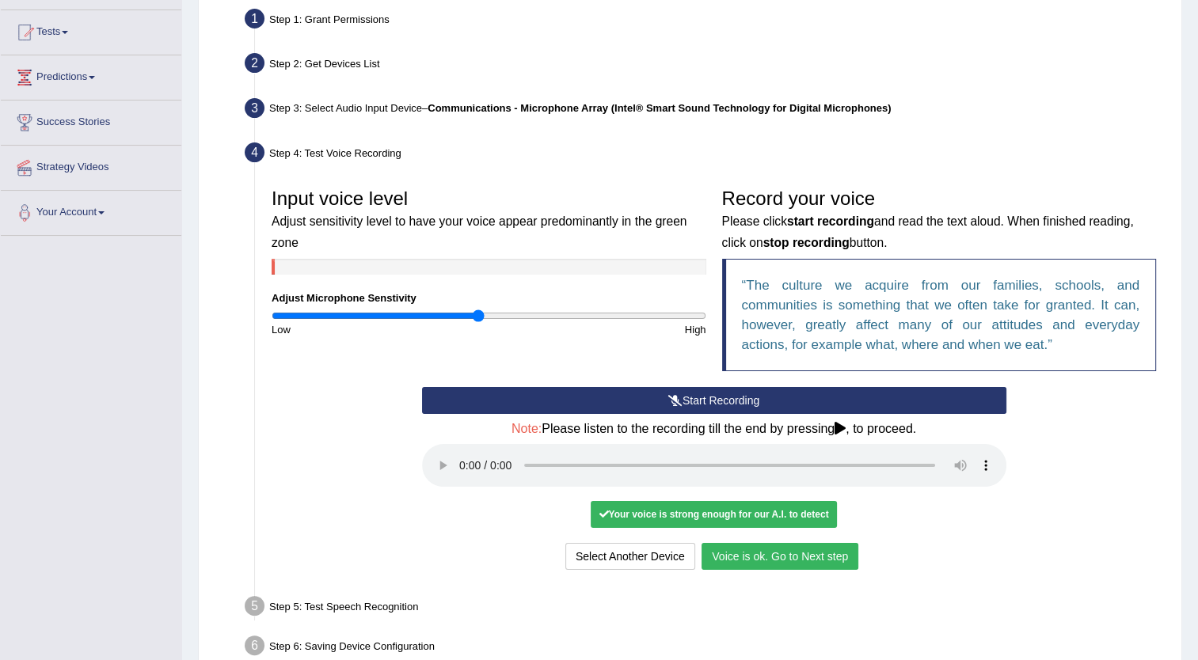
click at [803, 546] on button "Voice is ok. Go to Next step" at bounding box center [779, 556] width 157 height 27
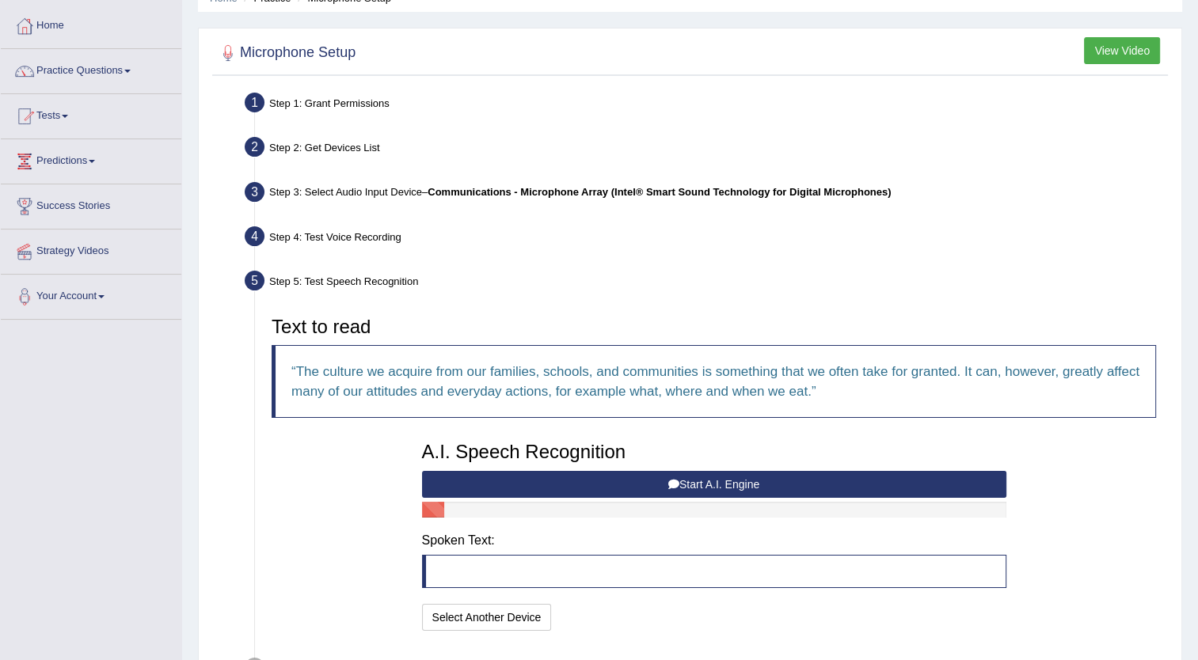
scroll to position [101, 0]
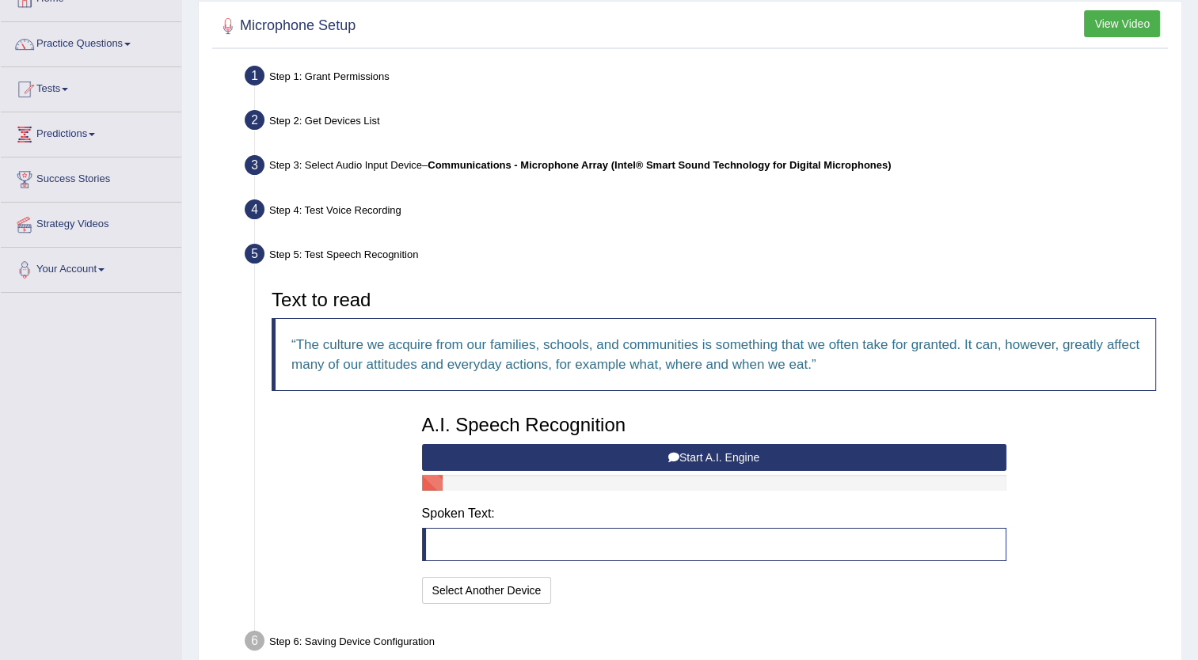
click at [689, 458] on button "Start A.I. Engine" at bounding box center [714, 457] width 584 height 27
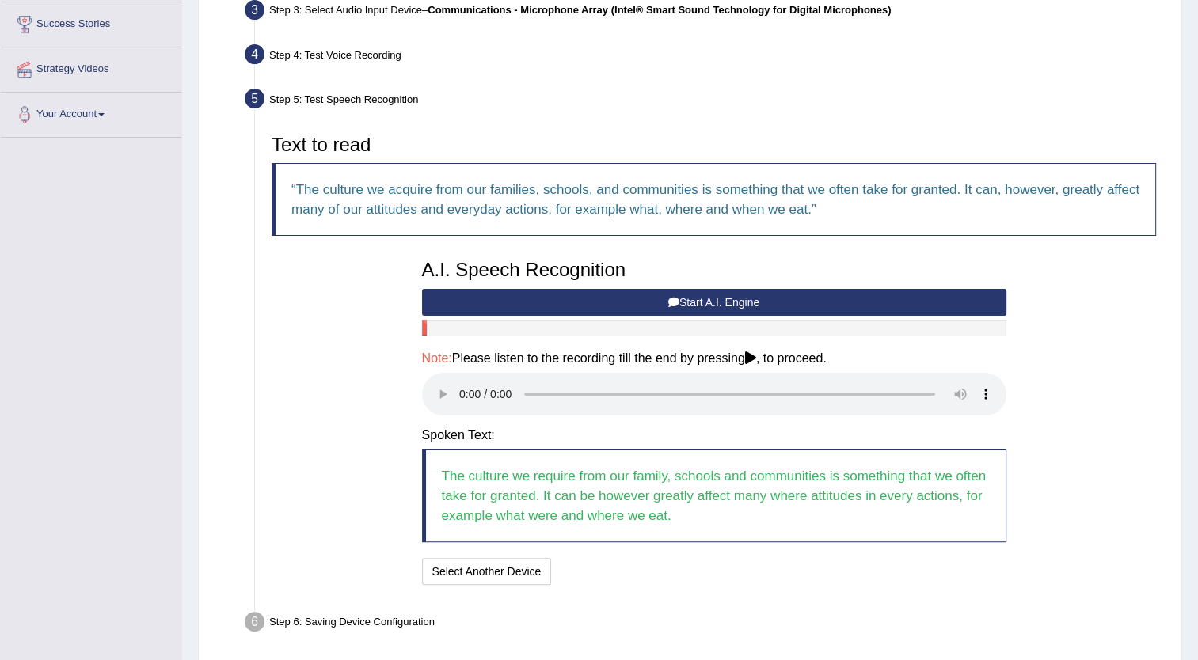
scroll to position [260, 0]
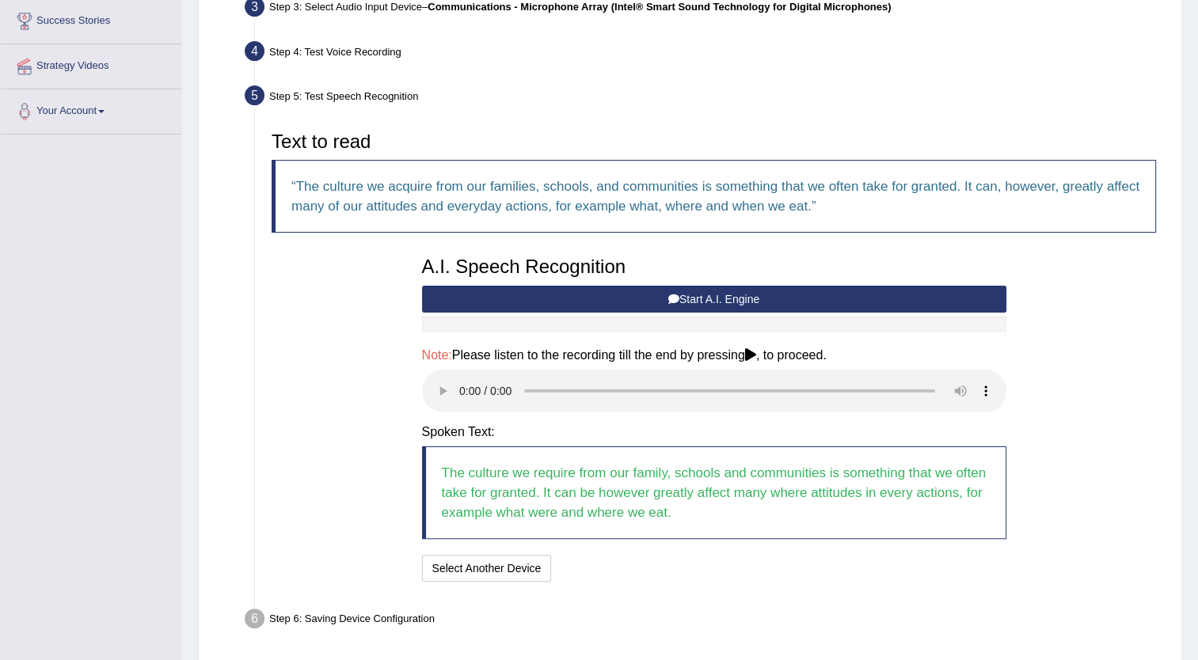
click at [693, 295] on button "Start A.I. Engine" at bounding box center [714, 299] width 584 height 27
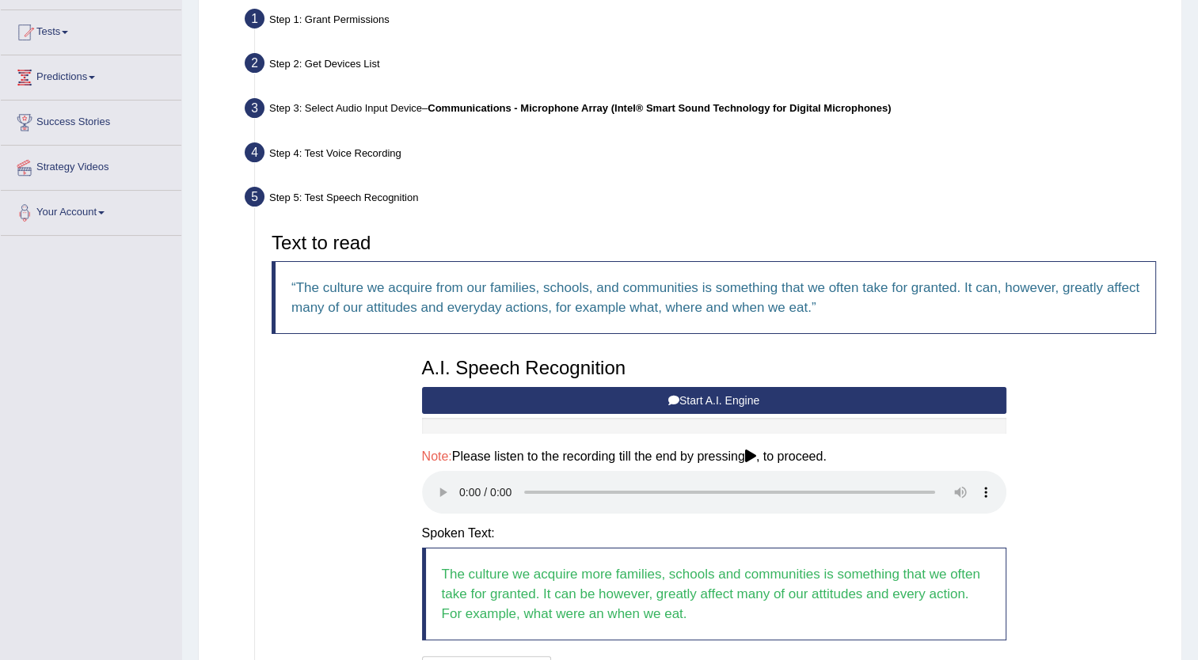
scroll to position [317, 0]
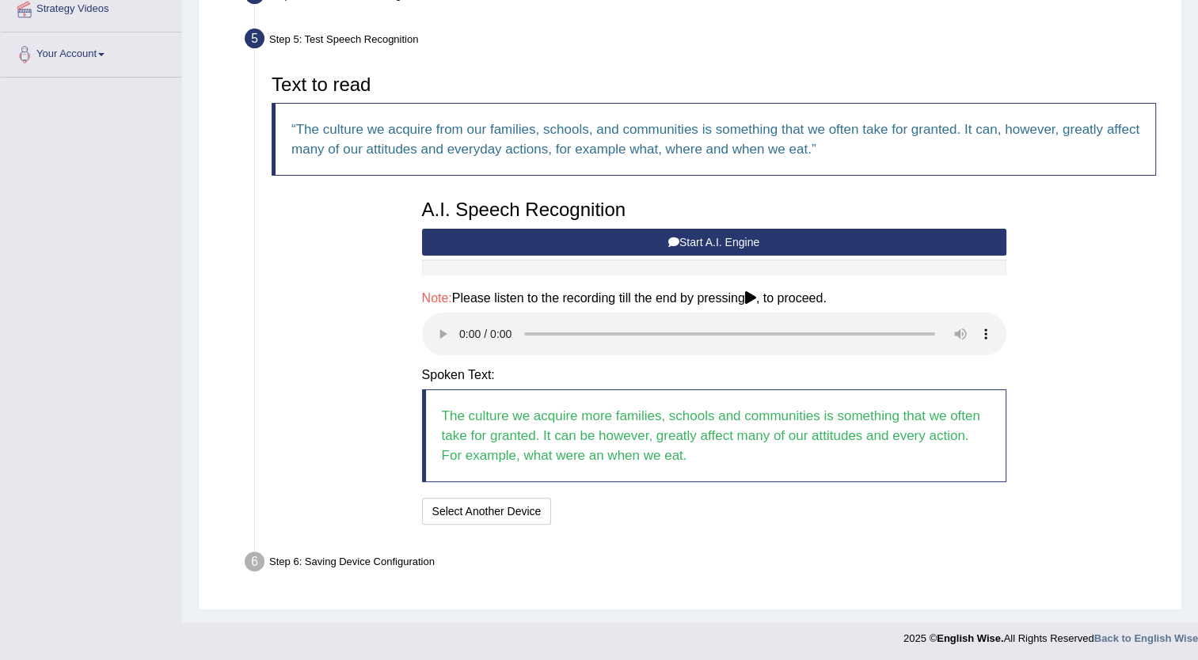
click at [754, 296] on icon at bounding box center [750, 297] width 11 height 13
click at [638, 505] on button "Speech is ok. Go to Last step" at bounding box center [640, 511] width 165 height 27
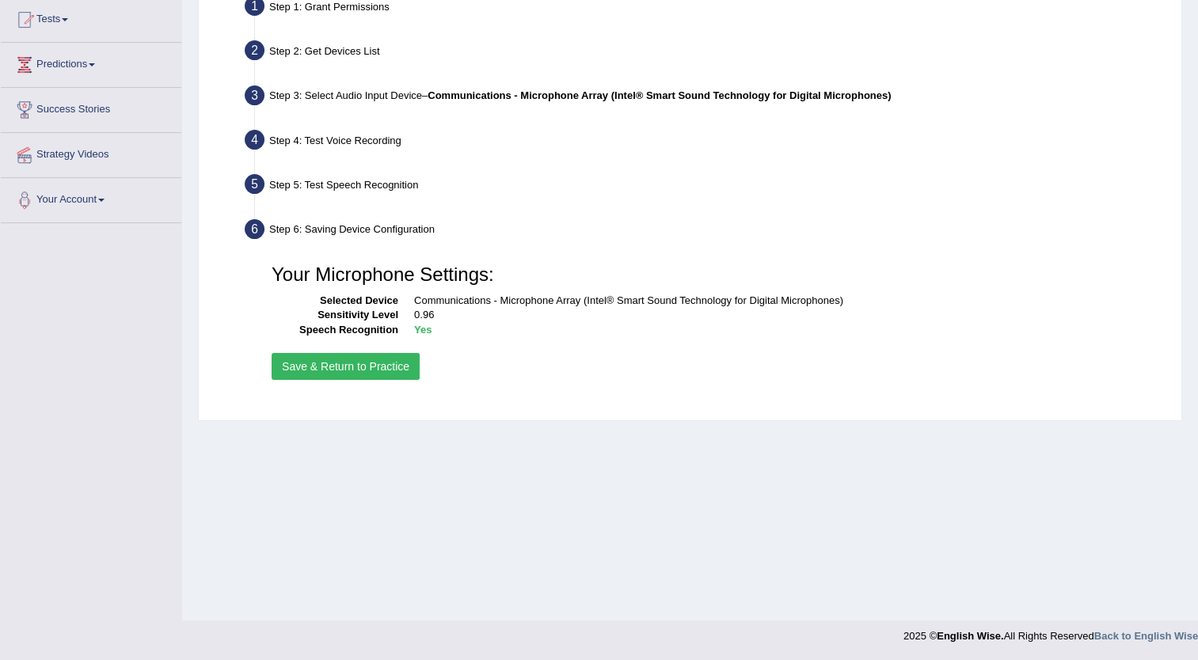
click at [371, 363] on button "Save & Return to Practice" at bounding box center [346, 366] width 148 height 27
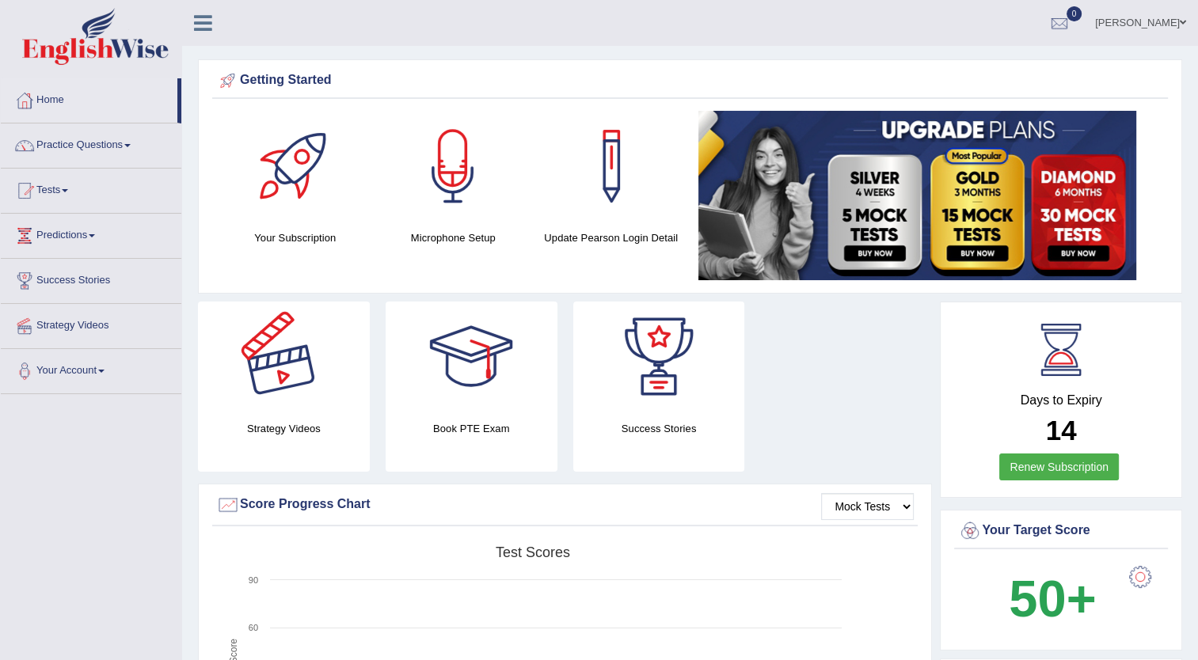
click at [286, 374] on div at bounding box center [283, 357] width 111 height 111
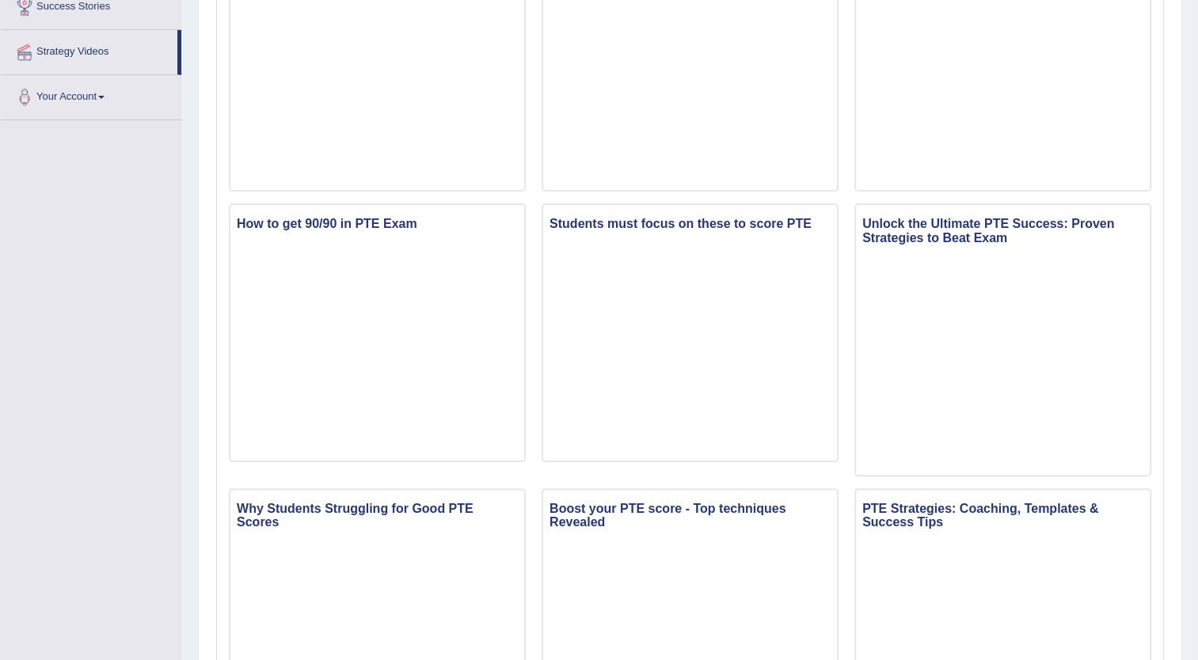
scroll to position [237, 0]
